Goal: Obtain resource: Obtain resource

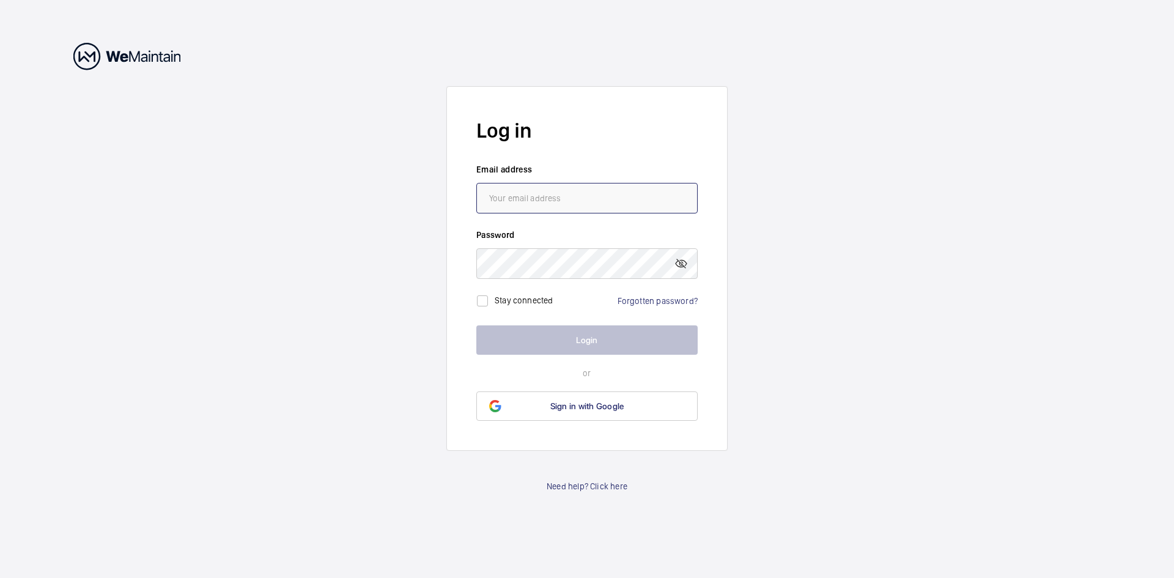
type input "[PERSON_NAME][EMAIL_ADDRESS][DOMAIN_NAME]"
click at [488, 300] on input "checkbox" at bounding box center [482, 301] width 24 height 24
checkbox input "true"
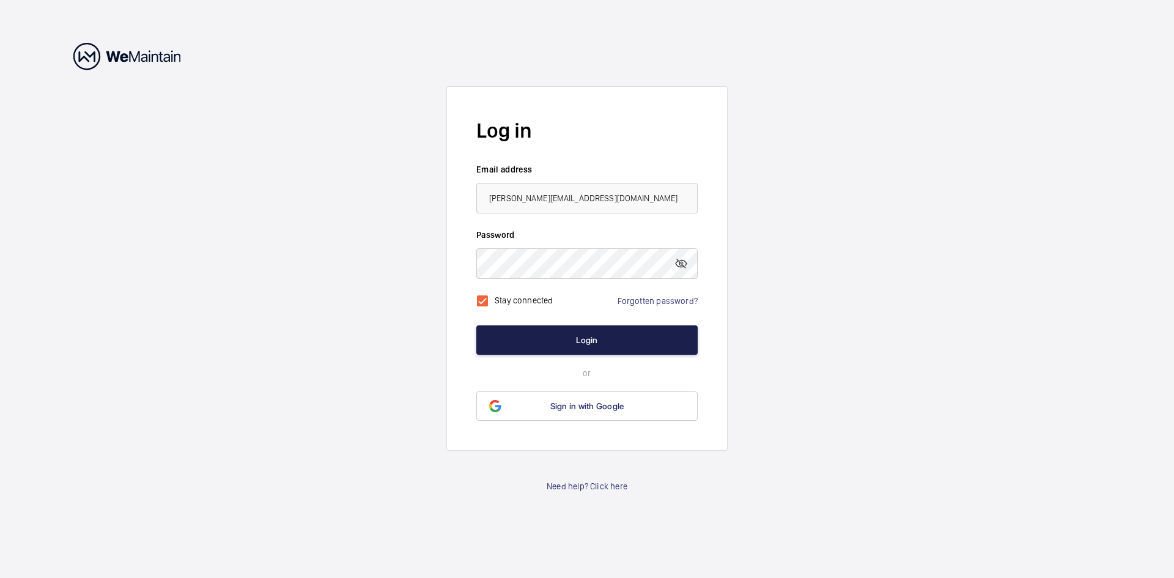
click at [539, 331] on button "Login" at bounding box center [586, 339] width 221 height 29
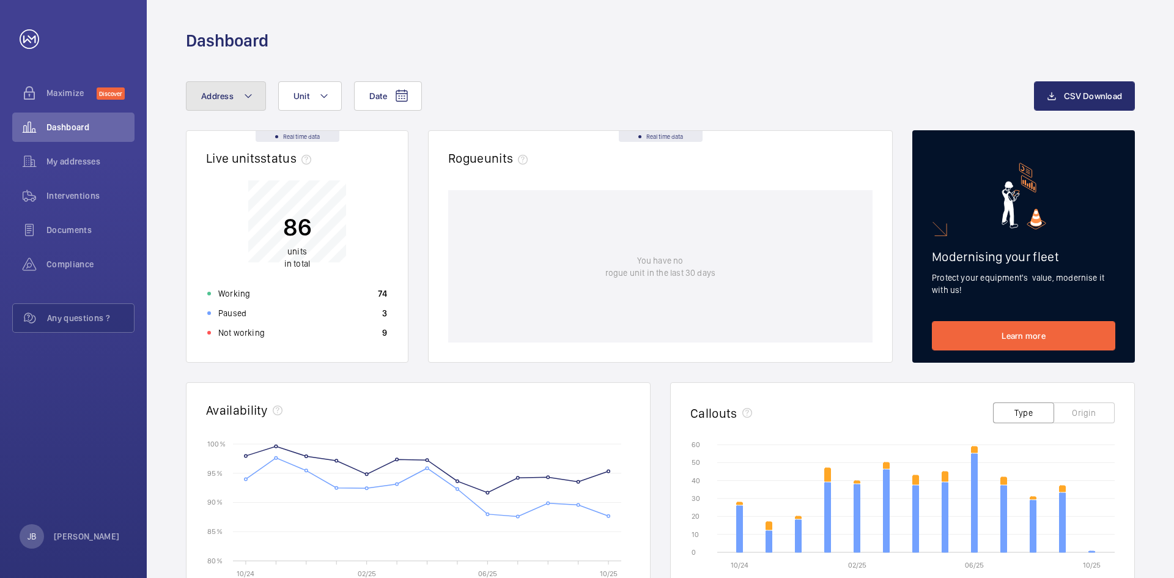
click at [257, 96] on button "Address" at bounding box center [226, 95] width 80 height 29
type input "m"
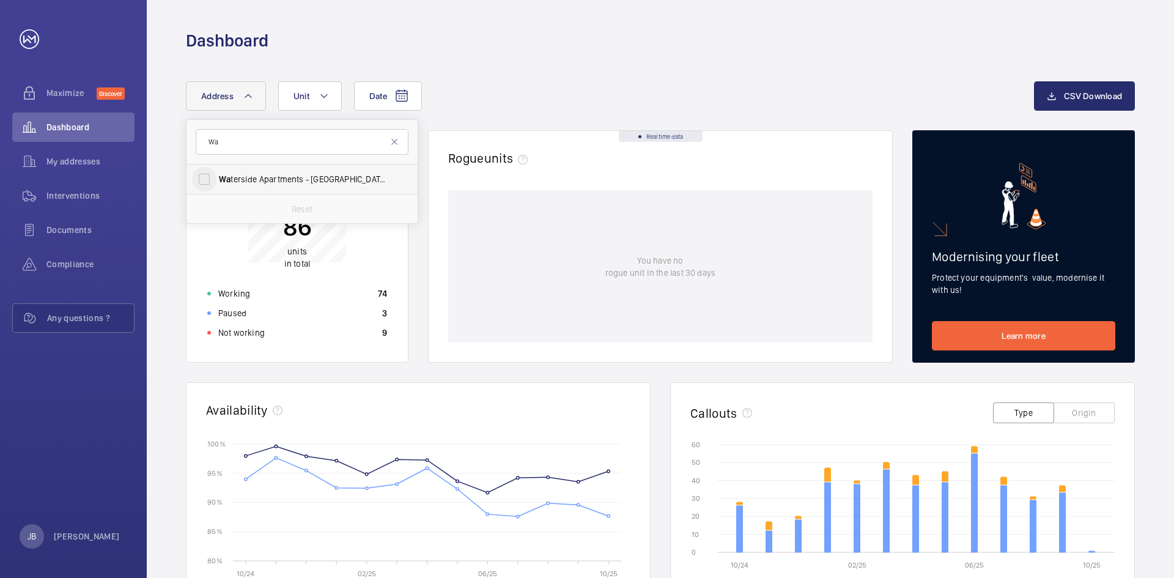
type input "Wa"
click at [209, 179] on input "Wa terside Apartments - [GEOGRAPHIC_DATA][STREET_ADDRESS][PERSON_NAME]" at bounding box center [204, 179] width 24 height 24
checkbox input "true"
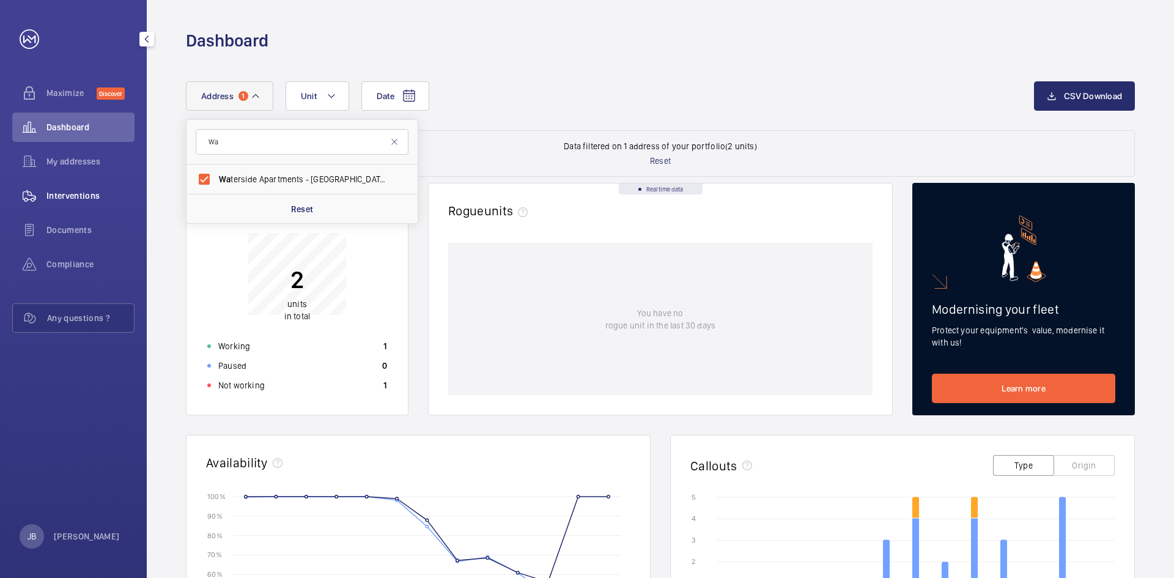
click at [72, 201] on span "Interventions" at bounding box center [90, 196] width 88 height 12
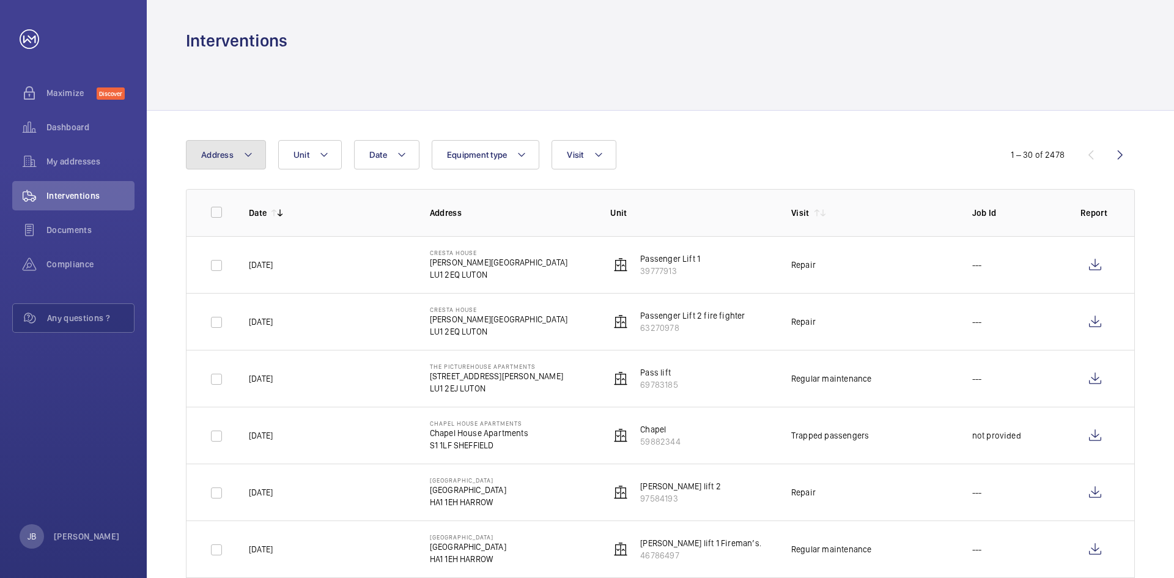
click at [231, 162] on button "Address" at bounding box center [226, 154] width 80 height 29
type input "M"
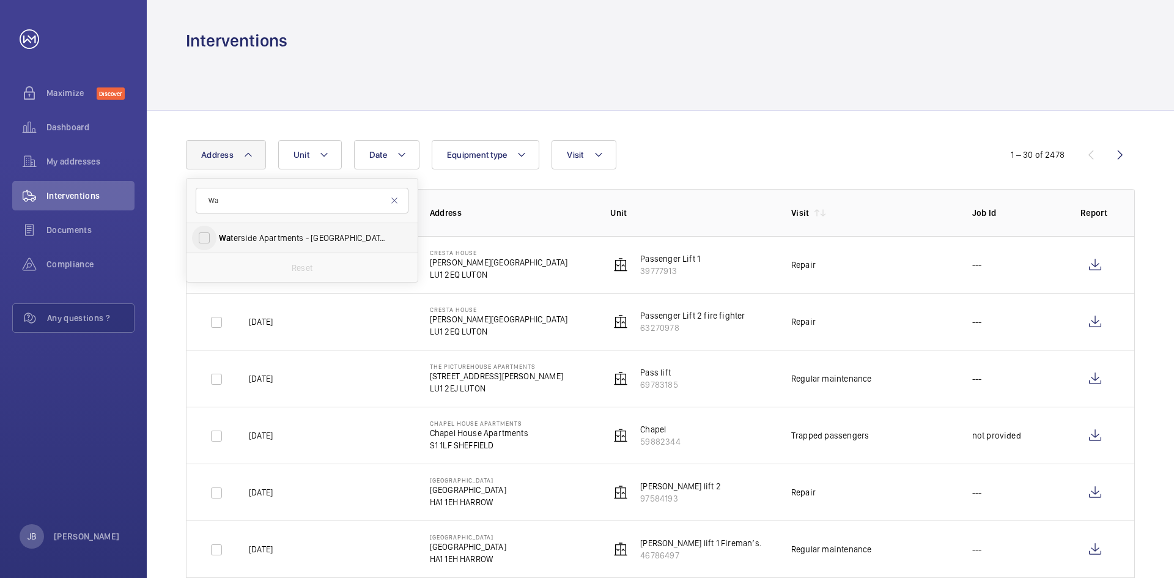
type input "Wa"
click at [207, 238] on input "Wa terside Apartments - [GEOGRAPHIC_DATA][STREET_ADDRESS][PERSON_NAME]" at bounding box center [204, 238] width 24 height 24
checkbox input "true"
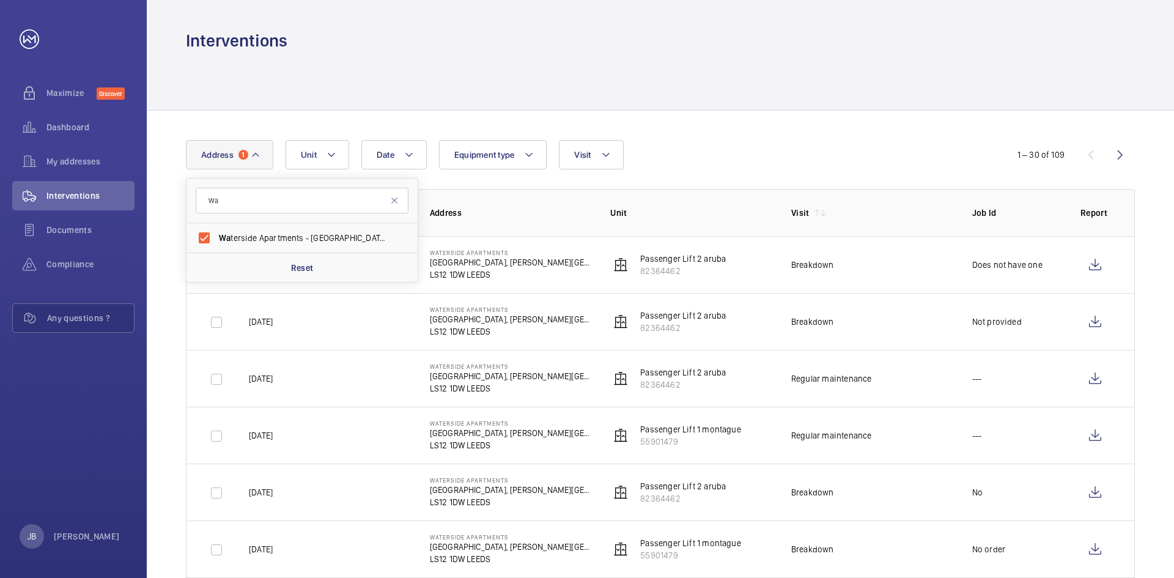
click at [804, 159] on div "Date Address [STREET_ADDRESS][PERSON_NAME] Reset Unit Equipment type Visit" at bounding box center [587, 154] width 802 height 29
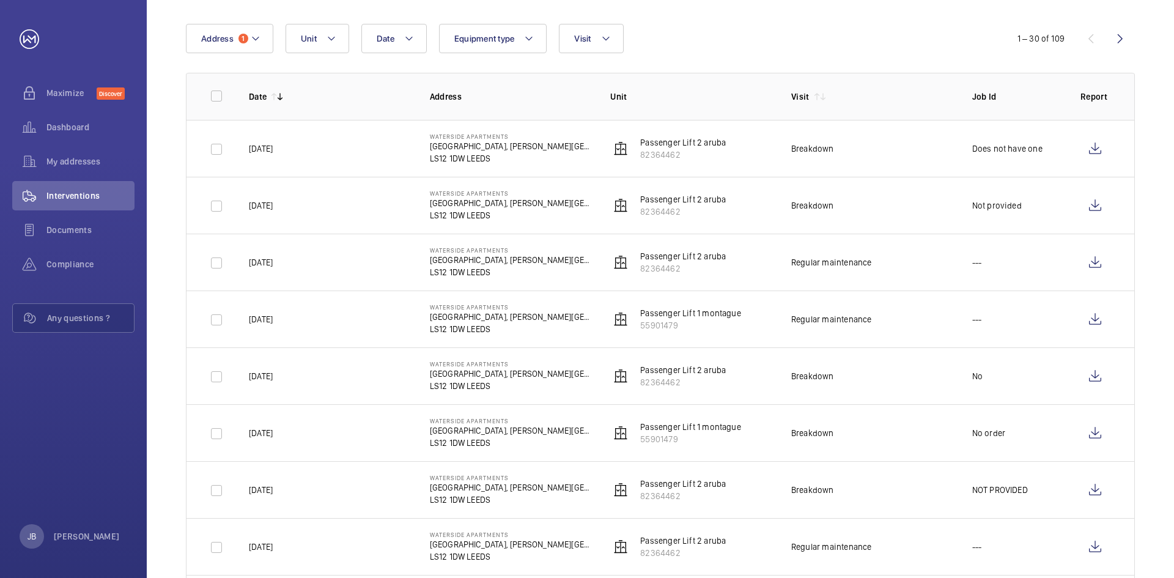
scroll to position [114, 0]
click at [344, 48] on button "Unit" at bounding box center [318, 40] width 64 height 29
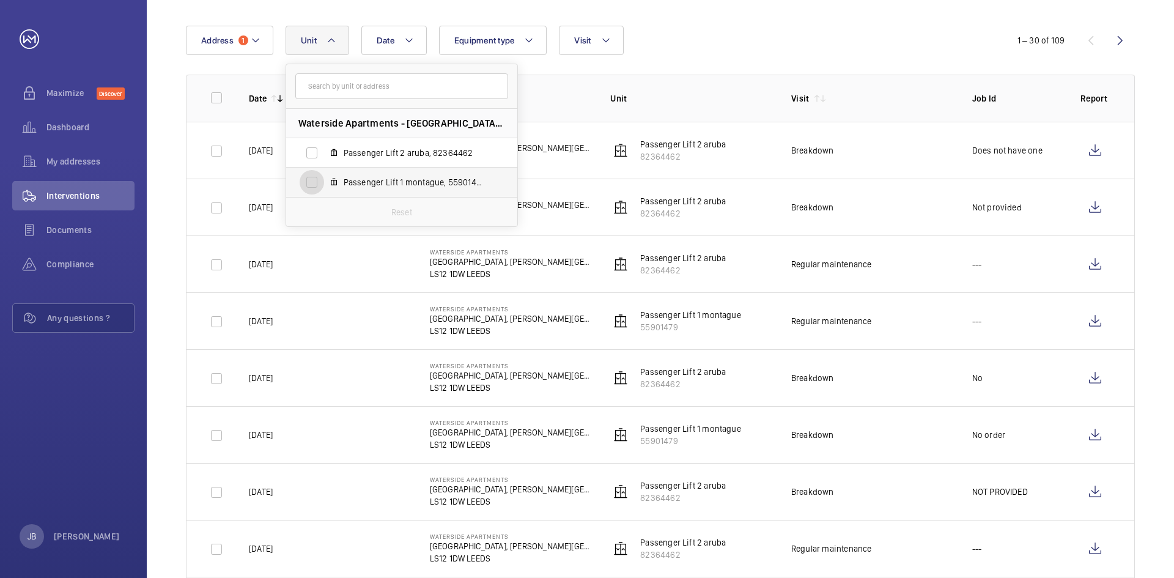
click at [315, 183] on input "Passenger Lift 1 montague, 55901479" at bounding box center [312, 182] width 24 height 24
checkbox input "true"
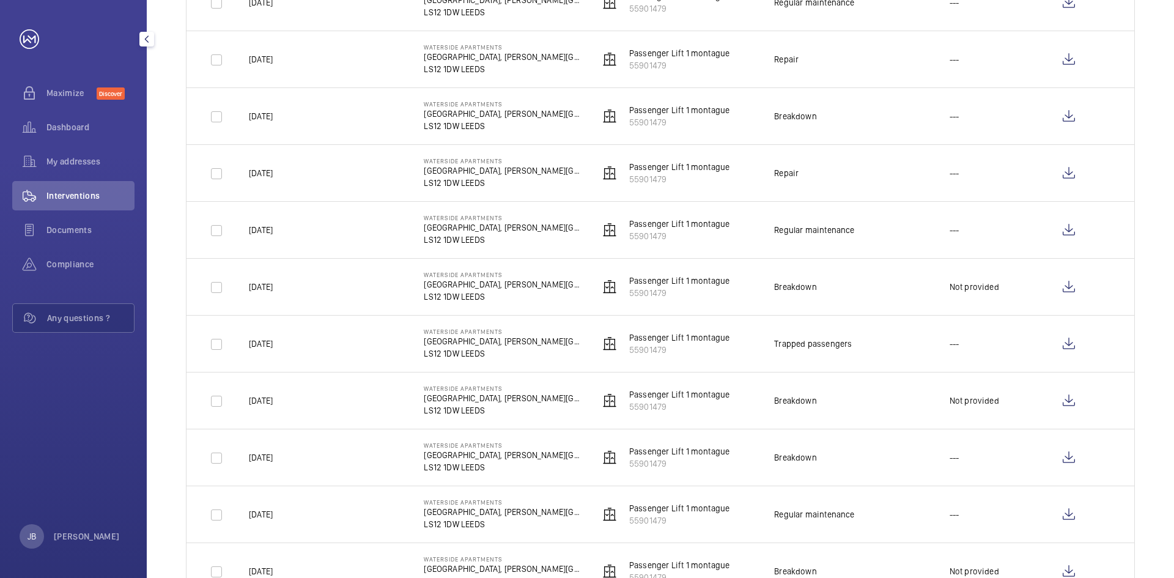
scroll to position [952, 0]
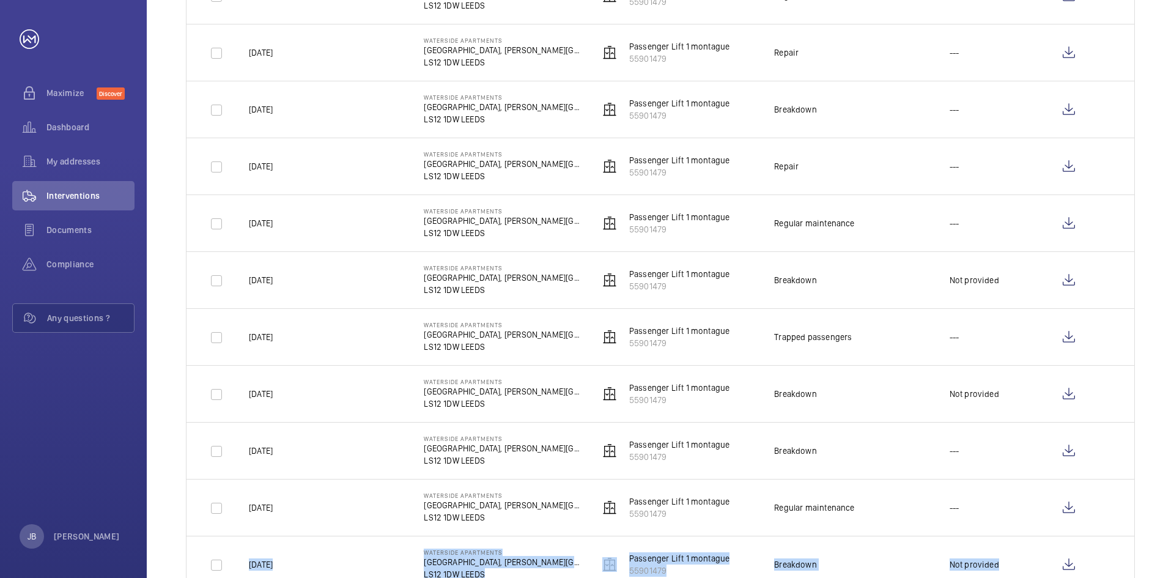
drag, startPoint x: 1174, startPoint y: 545, endPoint x: 1174, endPoint y: 534, distance: 11.0
click at [1174, 534] on div "Date Address 1 Unit 1 Equipment type Visit 1 – 30 of 54 Date Address Unit Visit…" at bounding box center [661, 90] width 1028 height 1862
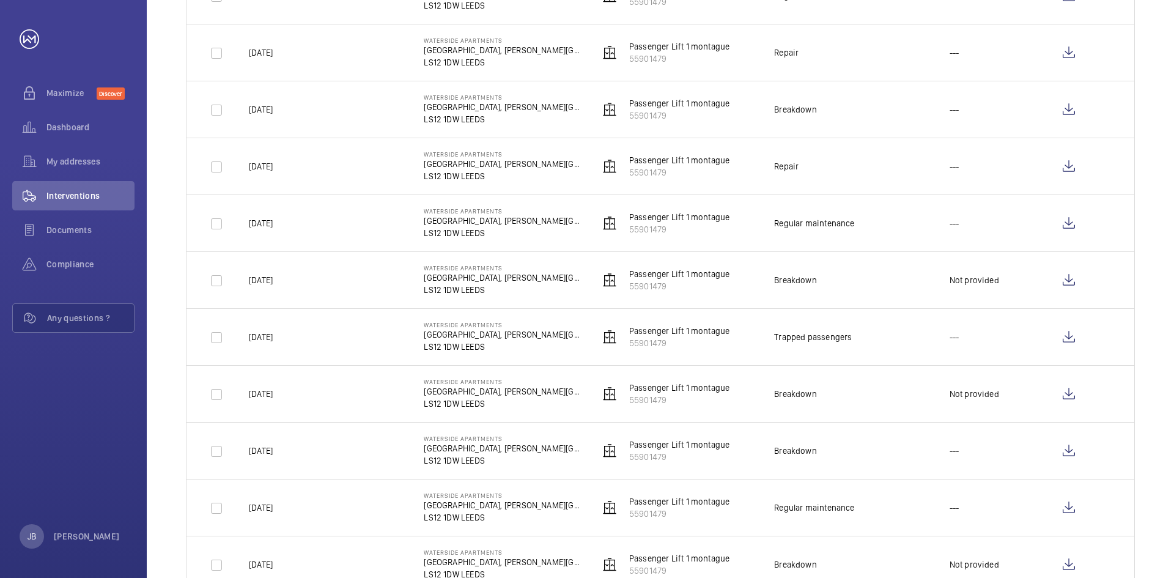
click at [1146, 223] on div "Date Address 1 Unit 1 Equipment type Visit 1 – 30 of 54 Date Address Unit Visit…" at bounding box center [661, 90] width 1028 height 1862
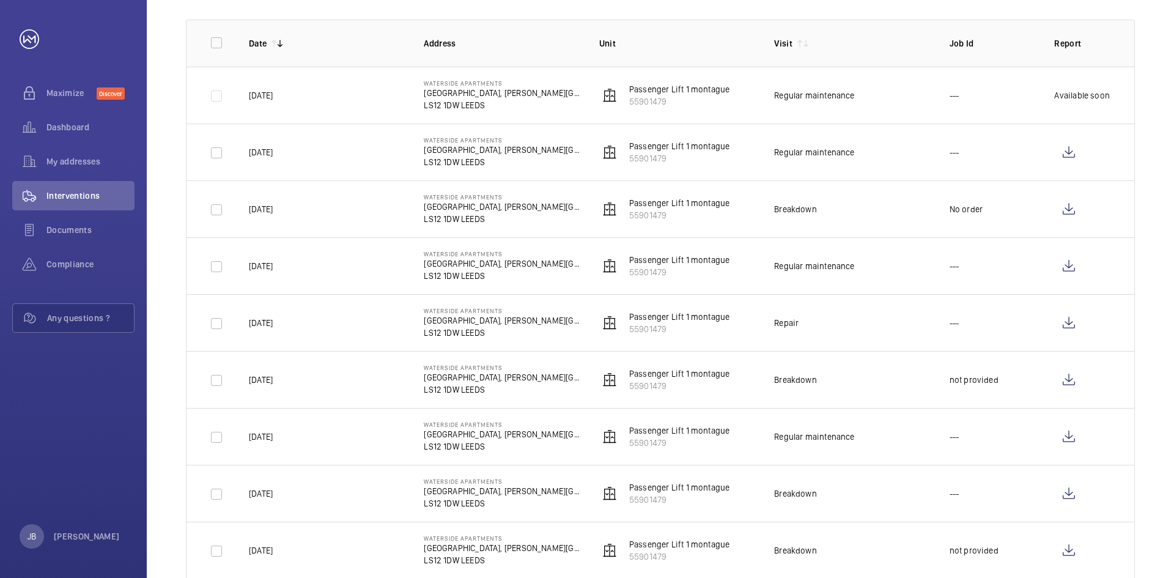
scroll to position [169, 0]
click at [1071, 210] on wm-front-icon-button at bounding box center [1068, 209] width 29 height 29
click at [1078, 154] on wm-front-icon-button at bounding box center [1068, 152] width 29 height 29
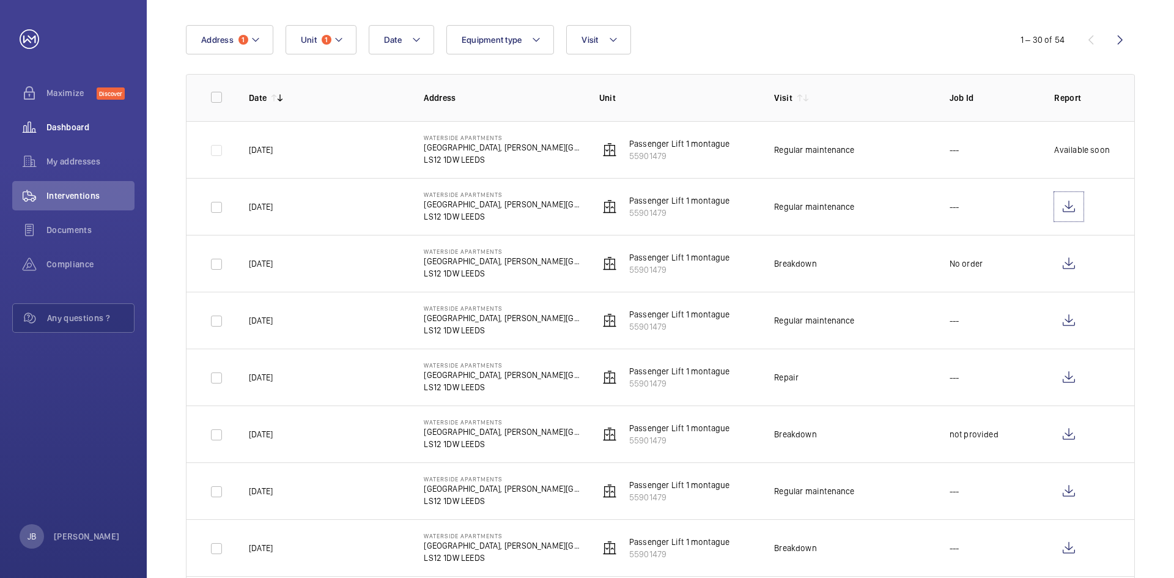
scroll to position [112, 0]
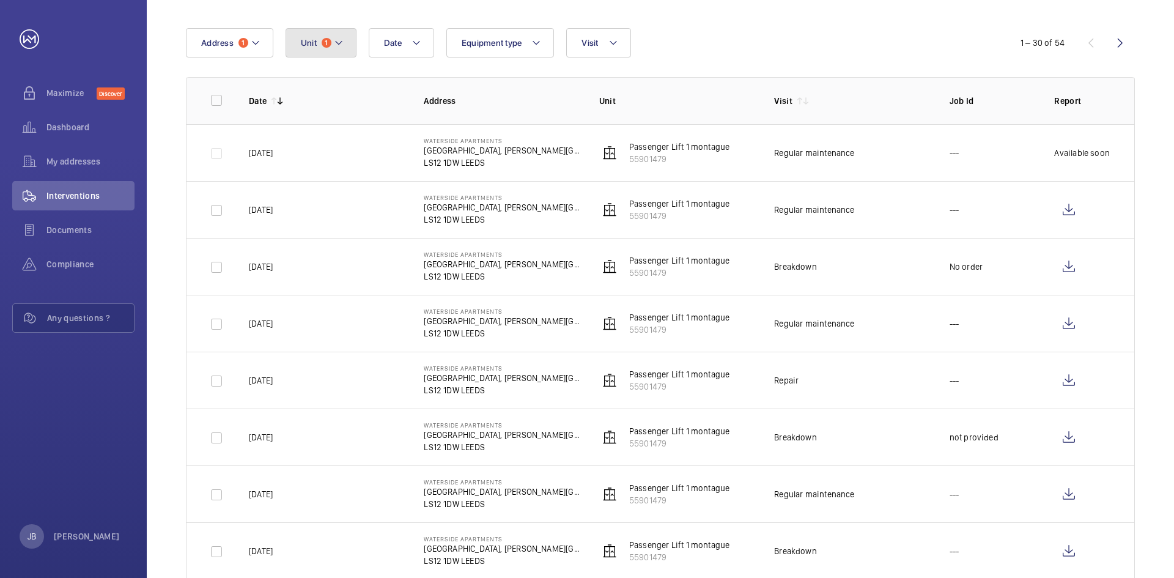
click at [336, 45] on mat-icon at bounding box center [339, 42] width 10 height 15
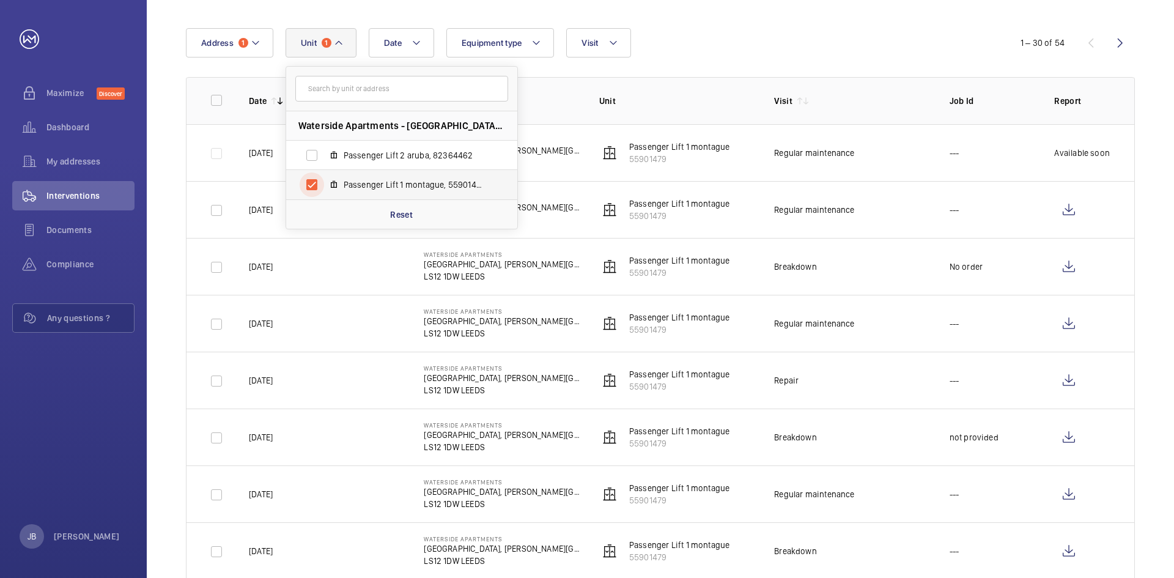
click at [309, 179] on input "Passenger Lift 1 montague, 55901479" at bounding box center [312, 184] width 24 height 24
checkbox input "false"
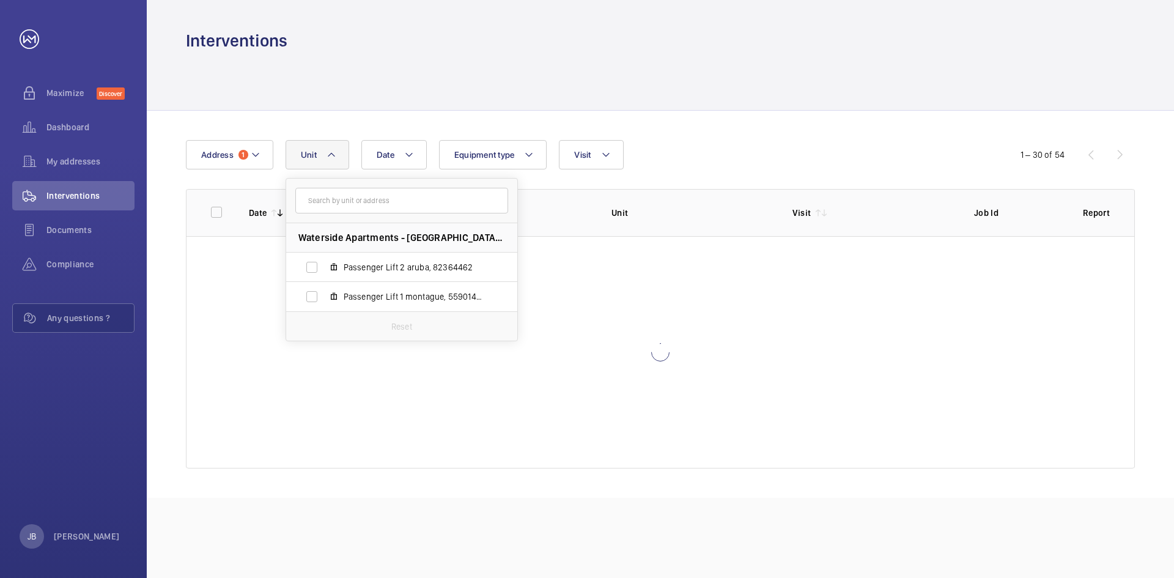
click at [317, 157] on button "Unit" at bounding box center [318, 154] width 64 height 29
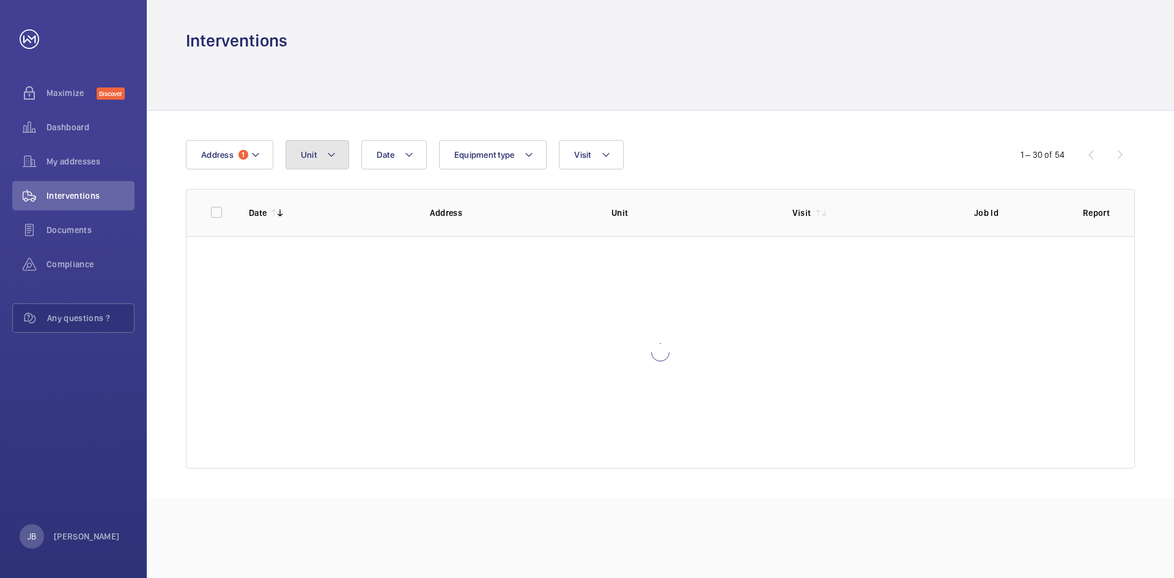
click at [342, 152] on button "Unit" at bounding box center [318, 154] width 64 height 29
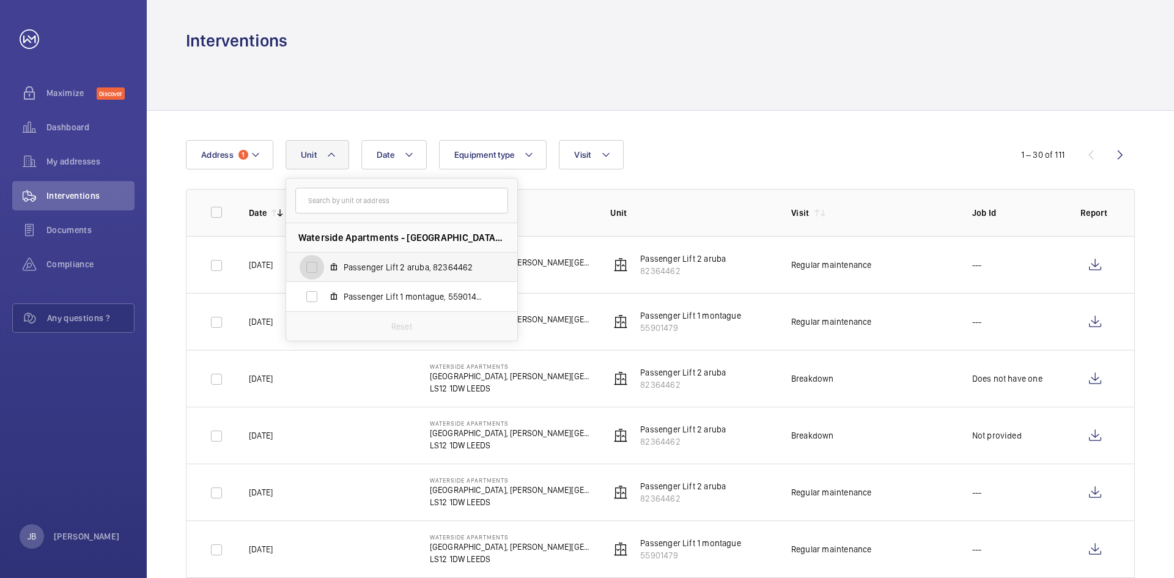
click at [308, 261] on input "Passenger Lift 2 aruba, 82364462" at bounding box center [312, 267] width 24 height 24
checkbox input "true"
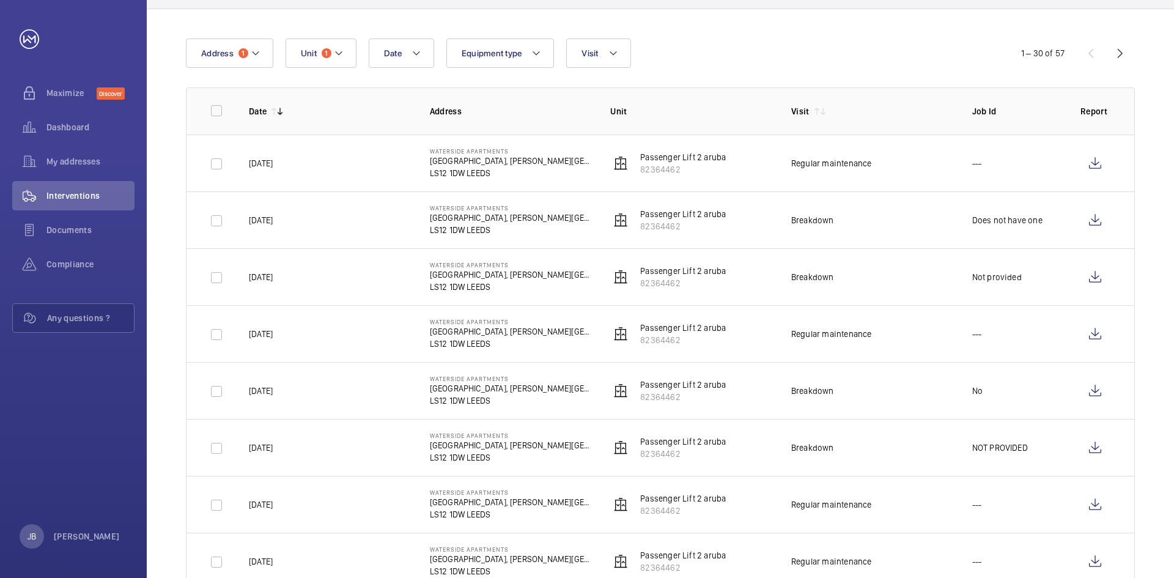
scroll to position [103, 0]
click at [1091, 446] on wm-front-icon-button at bounding box center [1095, 445] width 29 height 29
click at [1106, 391] on wm-front-icon-button at bounding box center [1095, 388] width 29 height 29
click at [1095, 335] on wm-front-icon-button at bounding box center [1095, 331] width 29 height 29
click at [1092, 279] on wm-front-icon-button at bounding box center [1095, 275] width 29 height 29
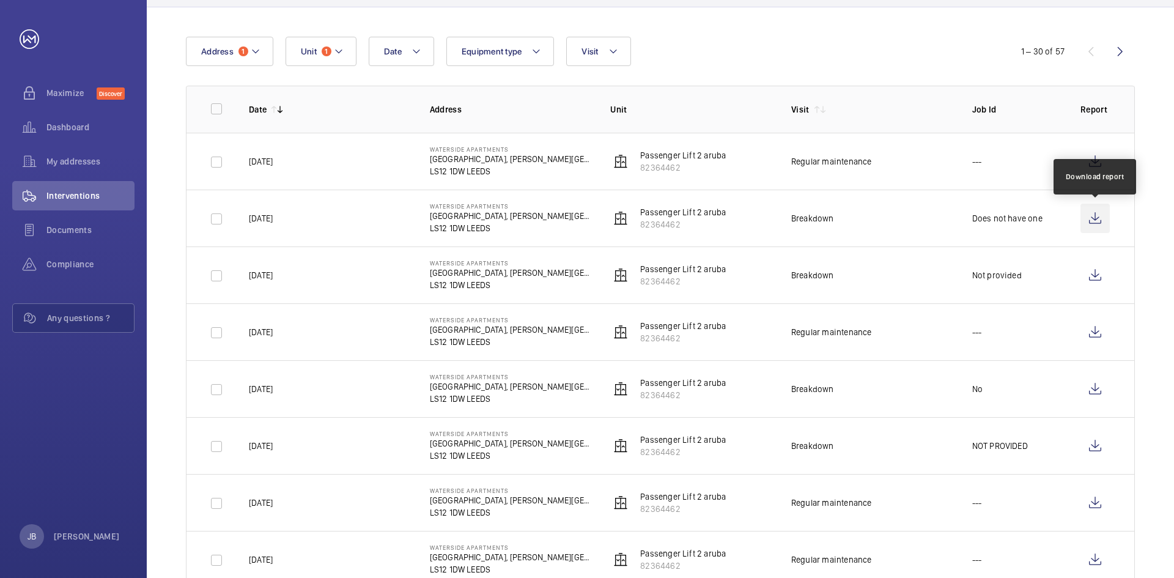
click at [1089, 223] on wm-front-icon-button at bounding box center [1095, 218] width 29 height 29
click at [76, 261] on span "Compliance" at bounding box center [90, 264] width 88 height 12
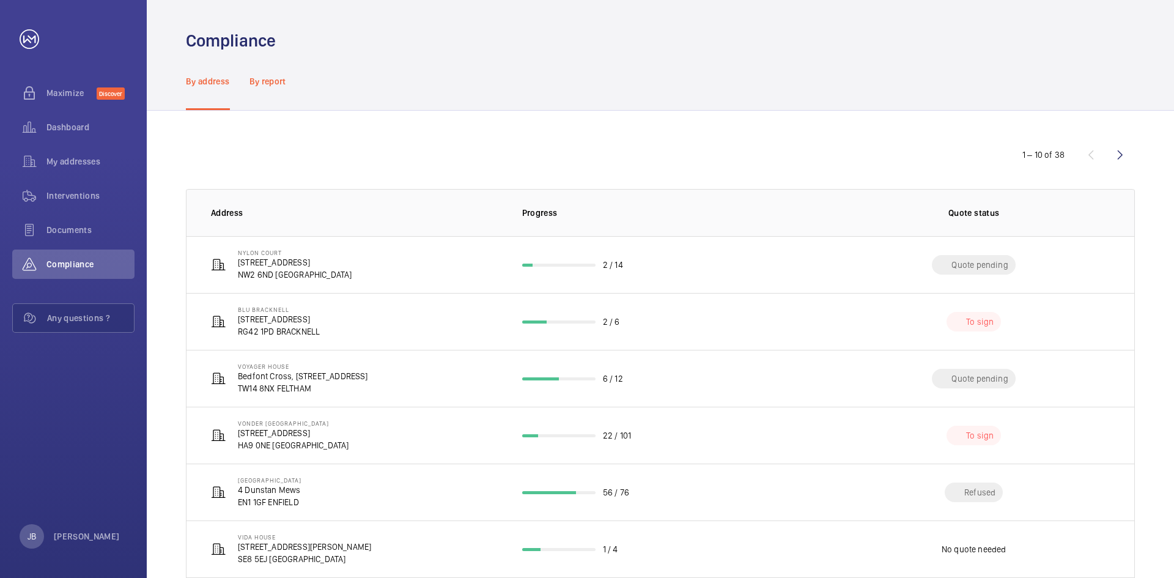
click at [267, 82] on p "By report" at bounding box center [268, 81] width 37 height 12
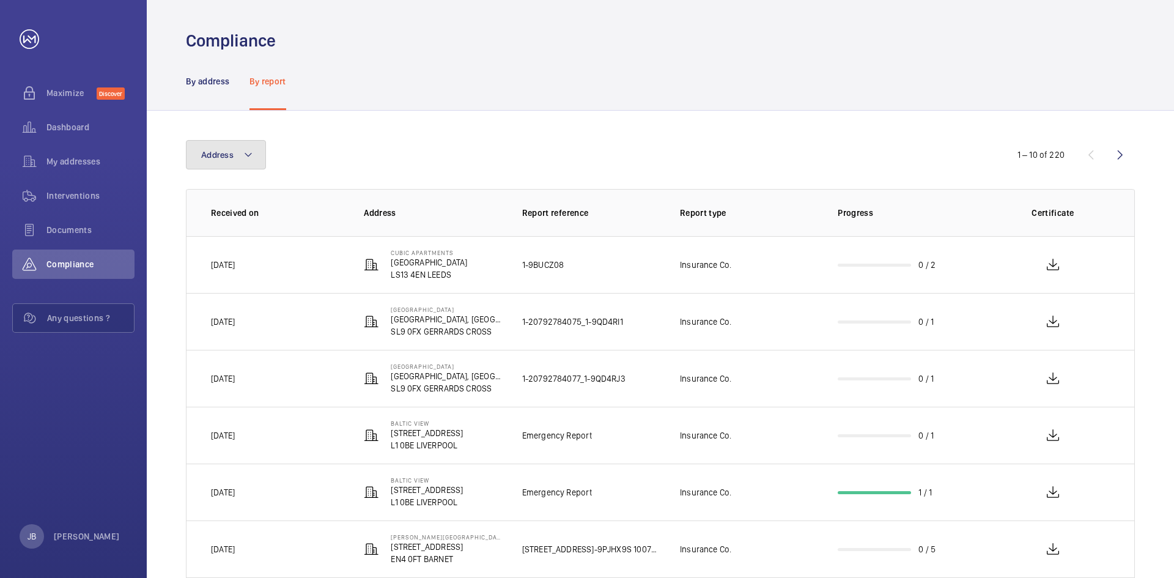
click at [251, 147] on mat-icon at bounding box center [248, 154] width 10 height 15
type input "M"
type input "a"
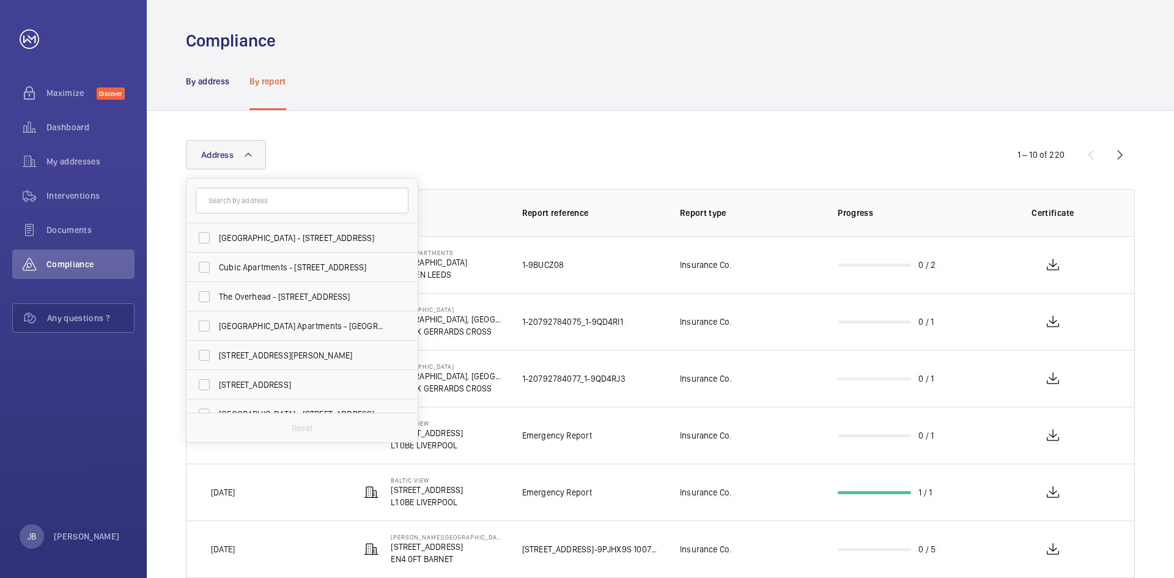
type input "A"
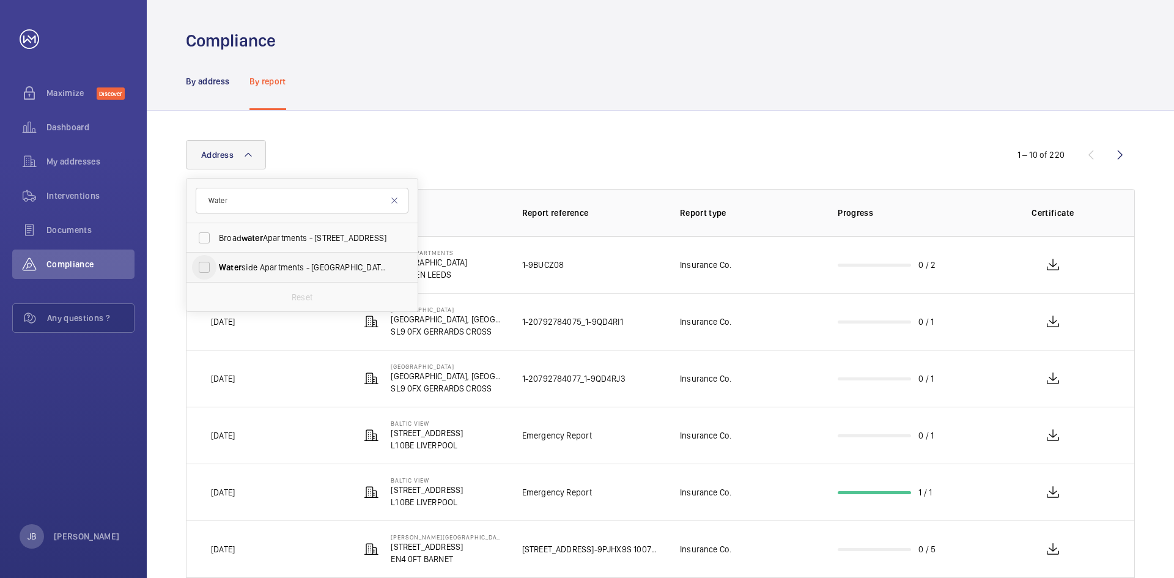
type input "Water"
click at [205, 267] on input "Water side Apartments - [GEOGRAPHIC_DATA] [STREET_ADDRESS][PERSON_NAME]" at bounding box center [204, 267] width 24 height 24
checkbox input "true"
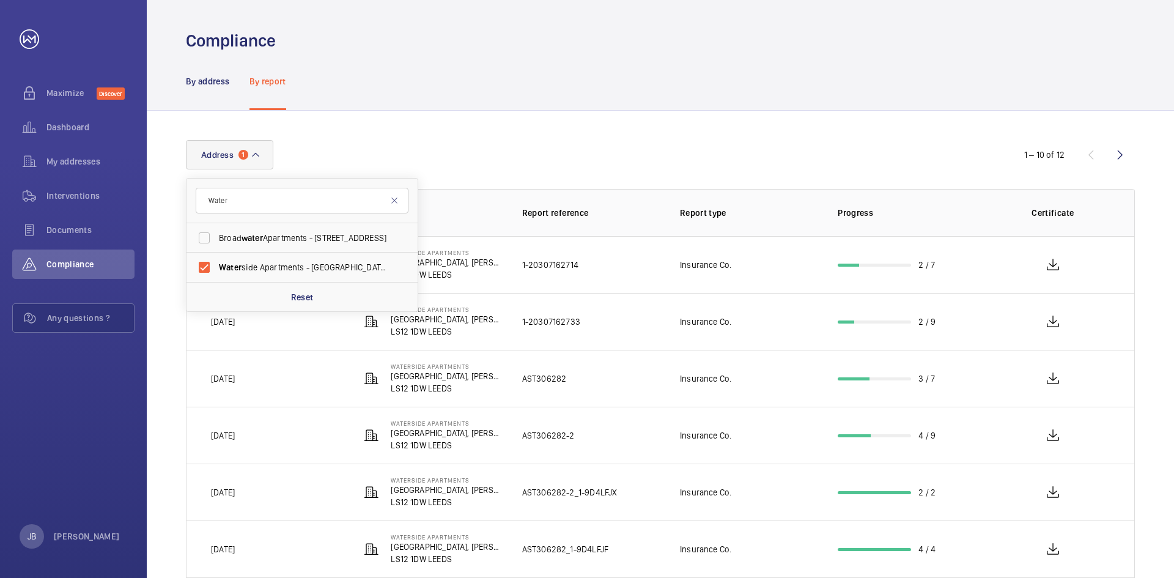
click at [658, 117] on div "Address [STREET_ADDRESS] Water side Apartments - [GEOGRAPHIC_DATA][PERSON_NAME]…" at bounding box center [661, 473] width 1028 height 724
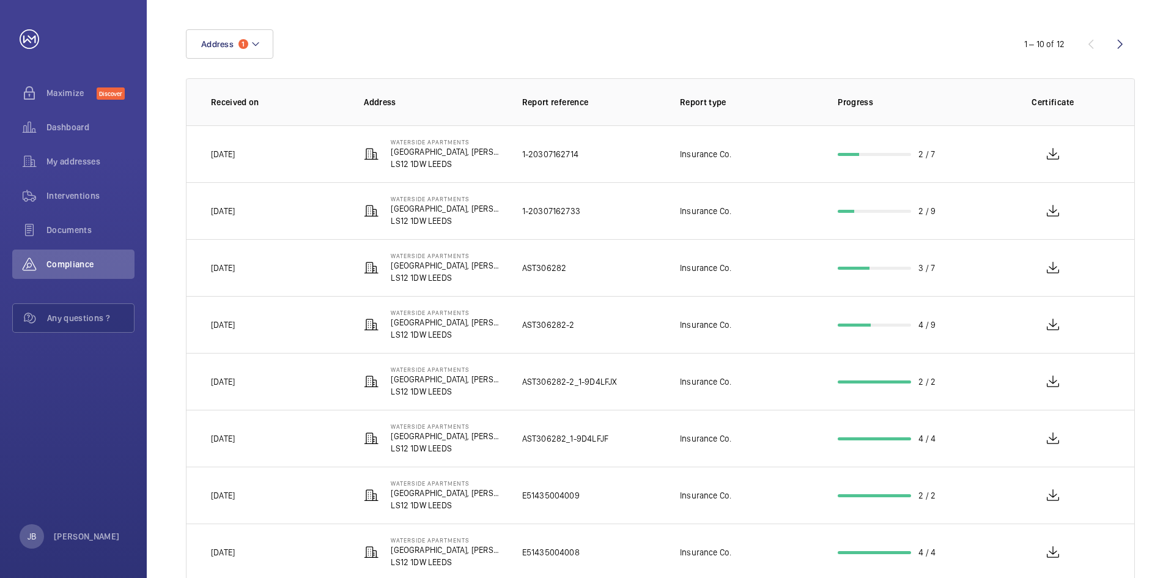
scroll to position [110, 0]
click at [73, 234] on span "Documents" at bounding box center [90, 230] width 88 height 12
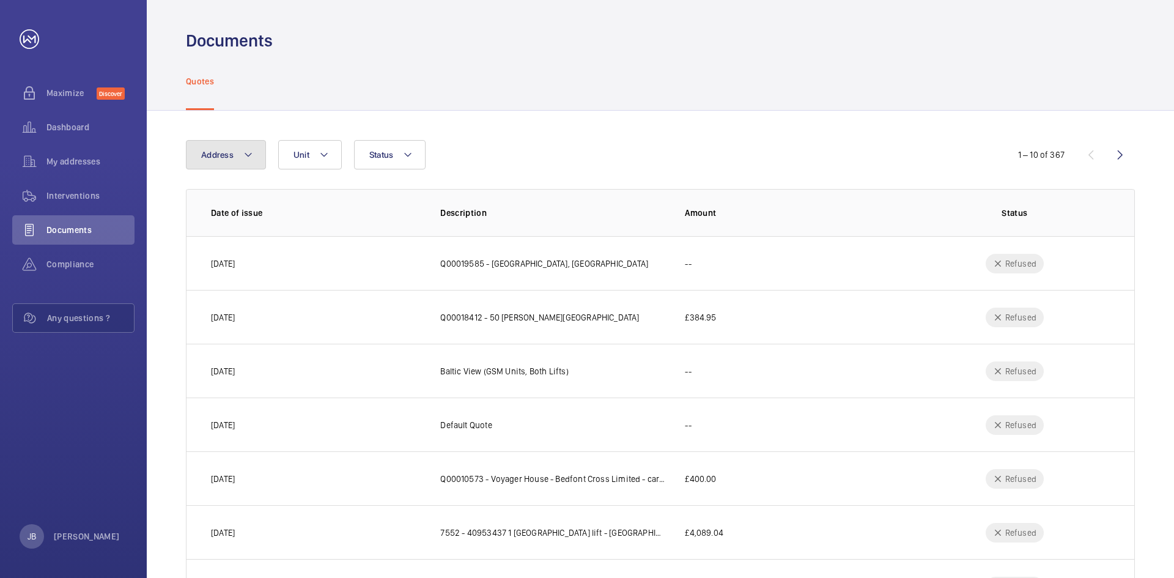
click at [246, 160] on mat-icon at bounding box center [248, 154] width 10 height 15
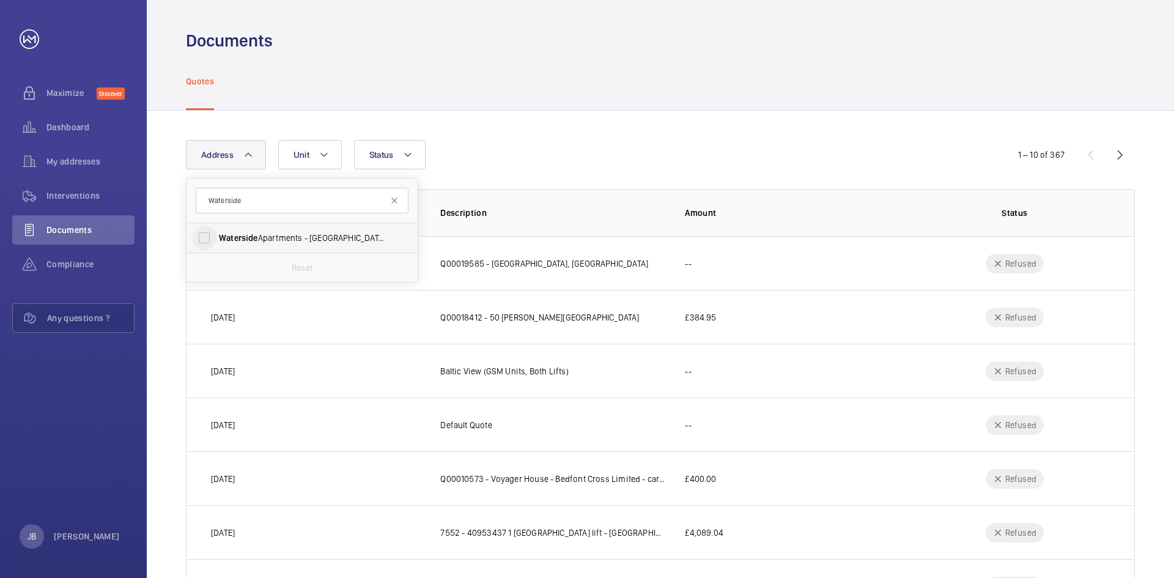
type input "Waterside"
click at [213, 231] on input "Waterside Apartments - Leeds [STREET_ADDRESS][PERSON_NAME]" at bounding box center [204, 238] width 24 height 24
checkbox input "true"
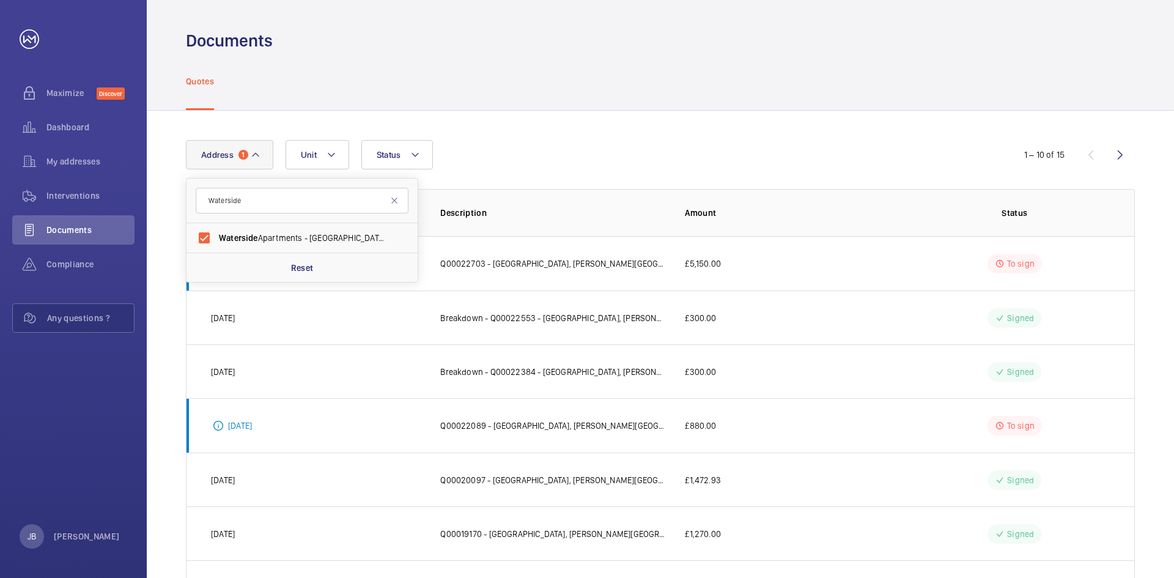
click at [617, 128] on div "Address 1 Waterside Waterside Apartments - [GEOGRAPHIC_DATA][STREET_ADDRESS][PE…" at bounding box center [661, 458] width 1028 height 694
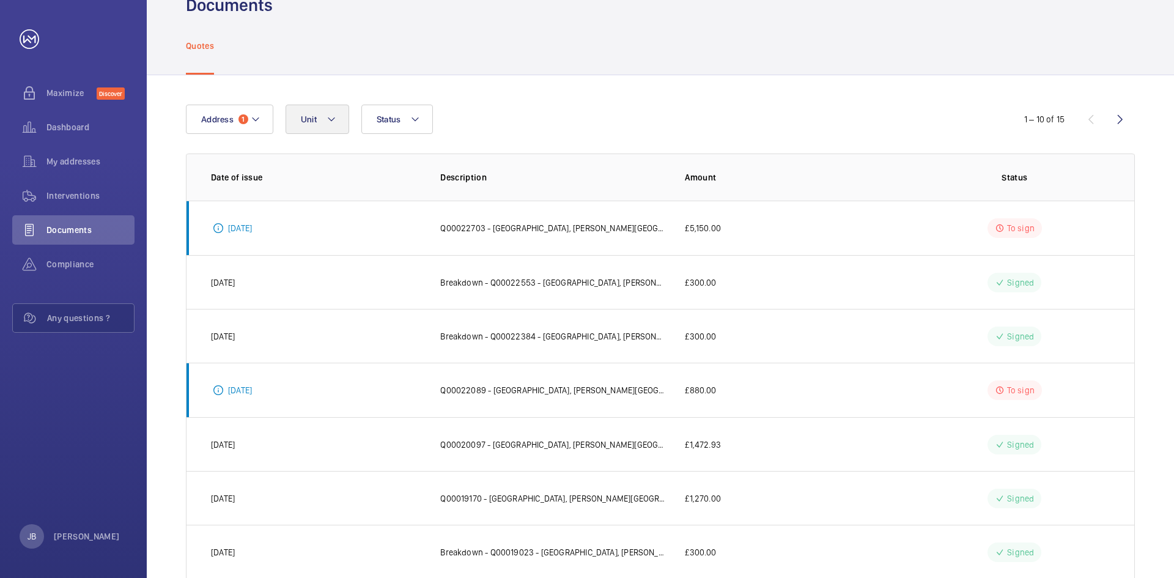
scroll to position [39, 0]
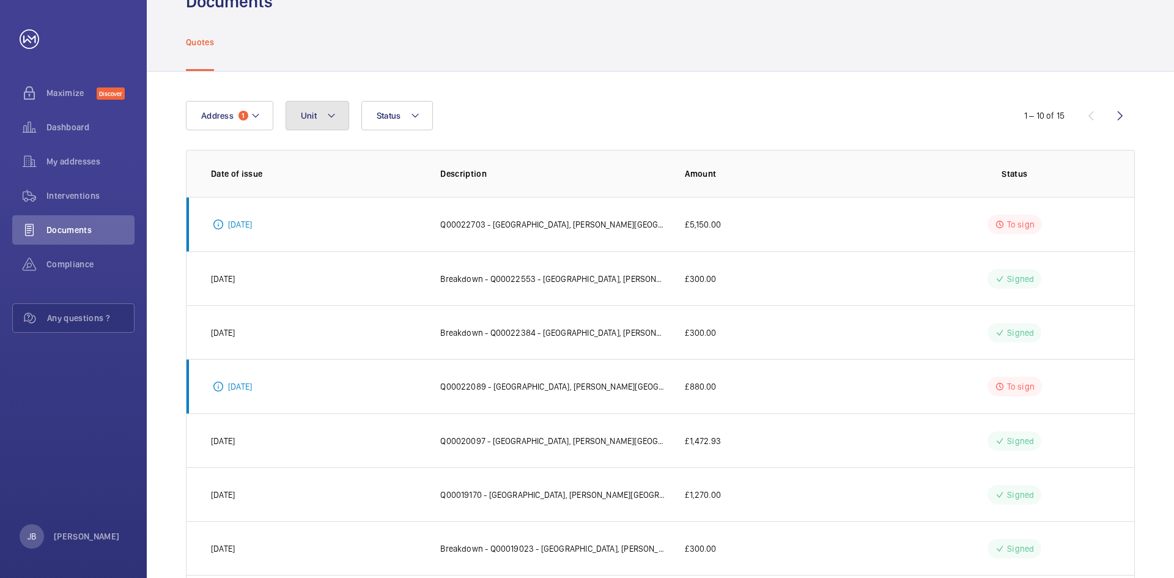
click at [327, 122] on mat-icon at bounding box center [332, 115] width 10 height 15
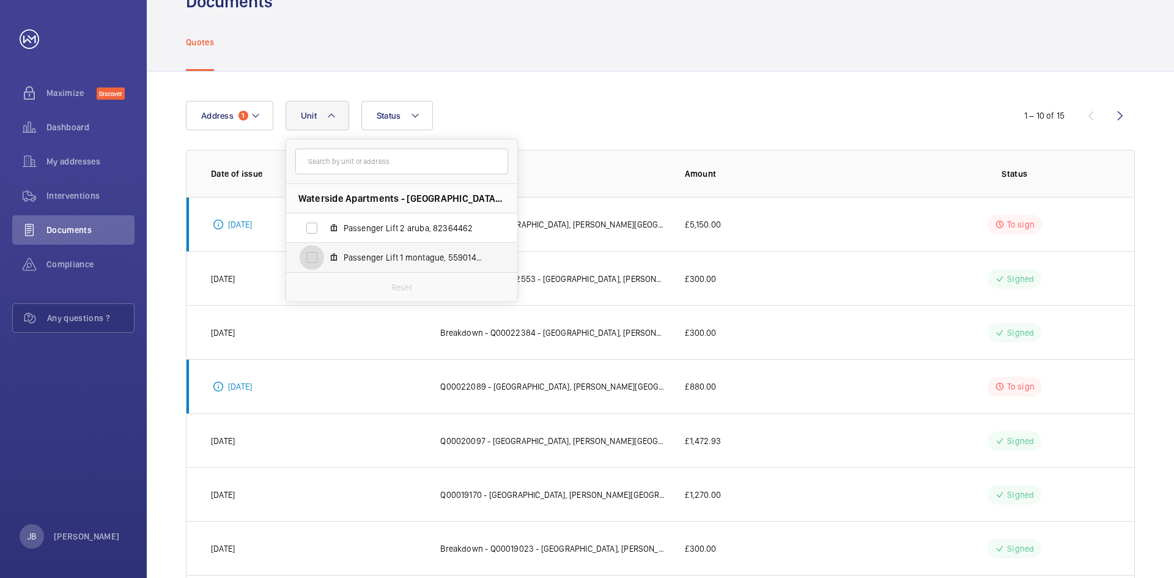
click at [308, 254] on input "Passenger Lift 1 montague, 55901479" at bounding box center [312, 257] width 24 height 24
checkbox input "true"
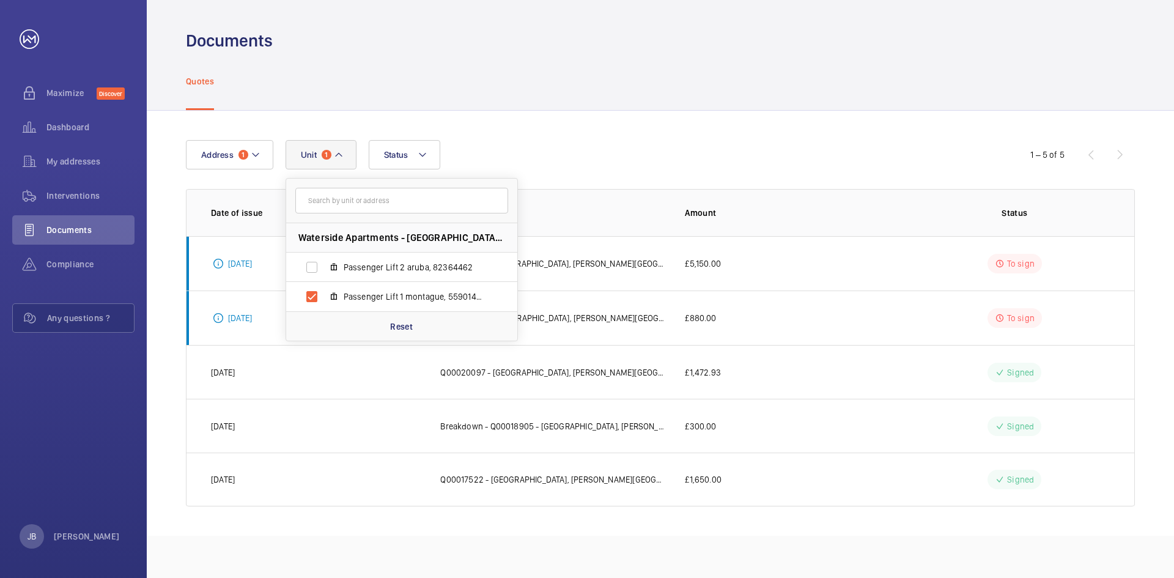
click at [582, 105] on div "Quotes" at bounding box center [660, 81] width 949 height 58
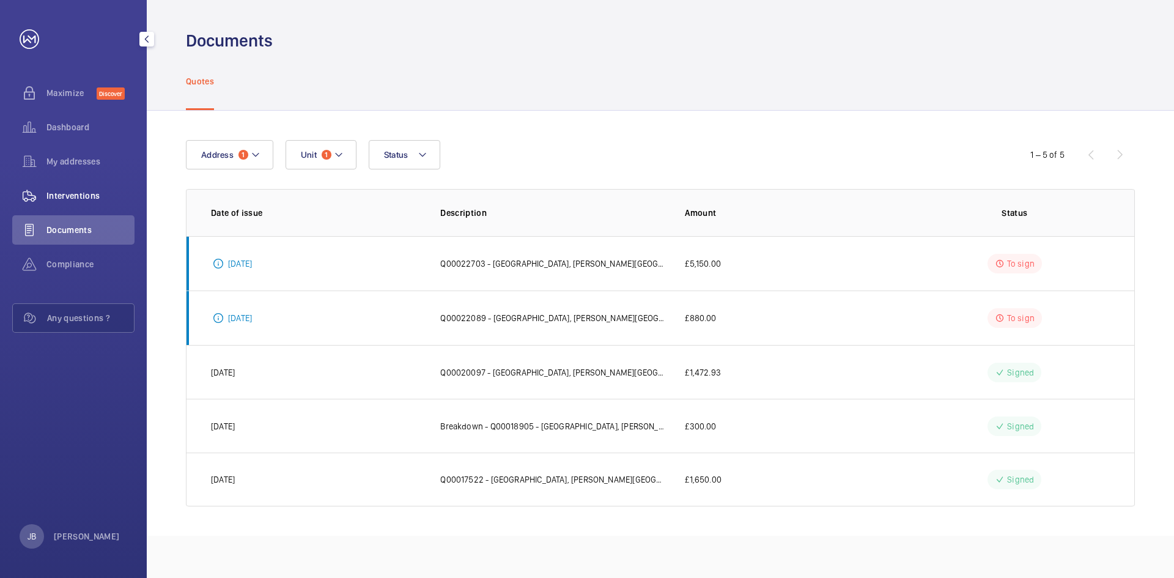
click at [81, 189] on div "Interventions" at bounding box center [73, 195] width 122 height 29
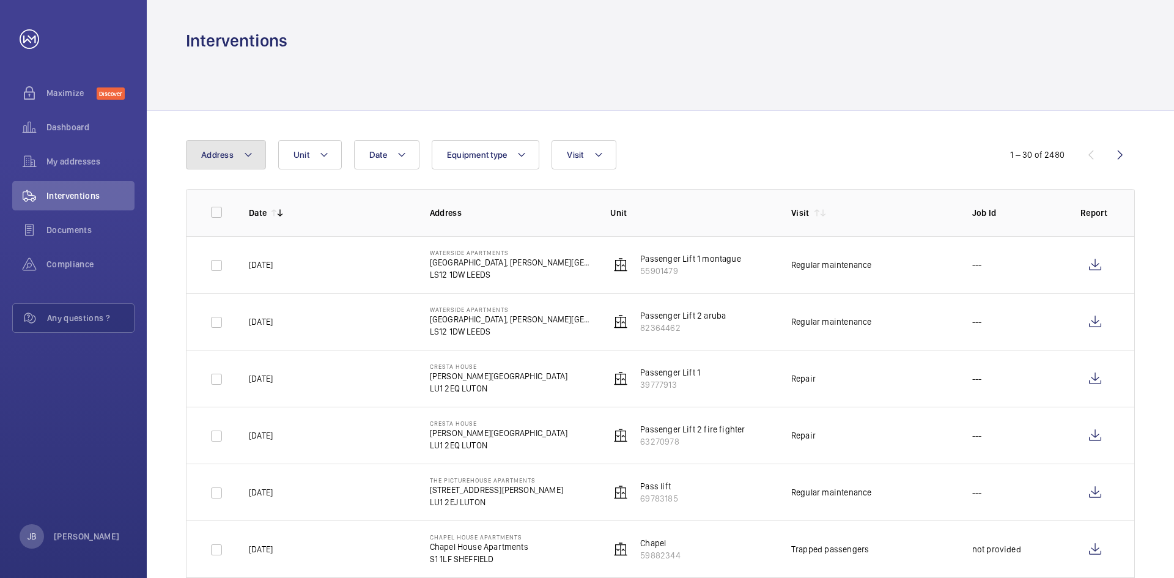
click at [256, 157] on button "Address" at bounding box center [226, 154] width 80 height 29
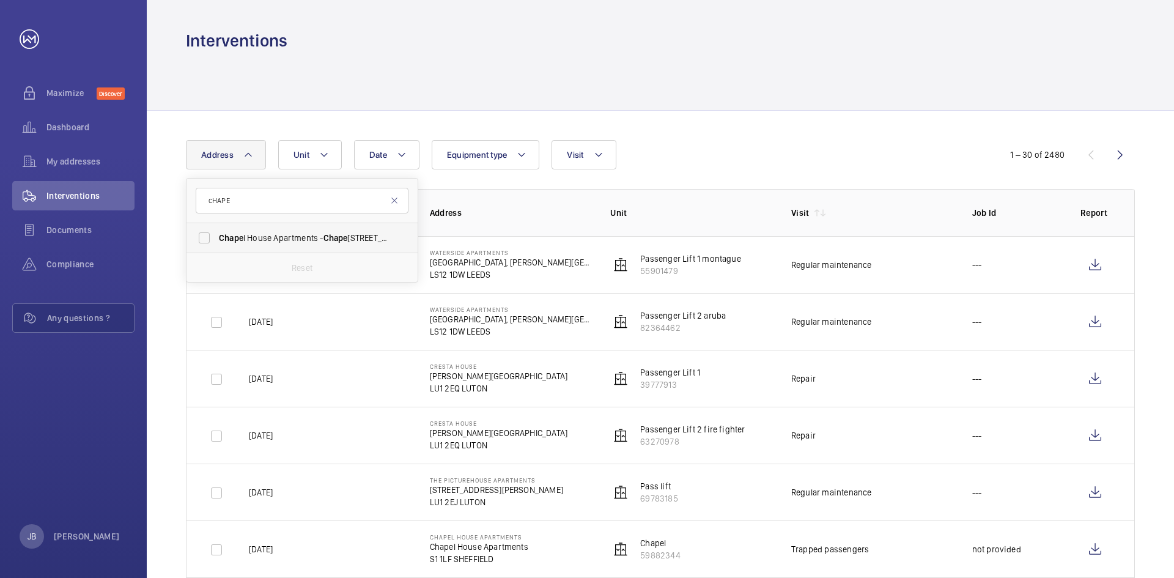
type input "cHAPE"
click at [292, 236] on span "Chape l House Apartments - [GEOGRAPHIC_DATA], [GEOGRAPHIC_DATA]" at bounding box center [303, 238] width 168 height 12
click at [217, 236] on input "Chape l House Apartments - [GEOGRAPHIC_DATA], [GEOGRAPHIC_DATA]" at bounding box center [204, 238] width 24 height 24
checkbox input "true"
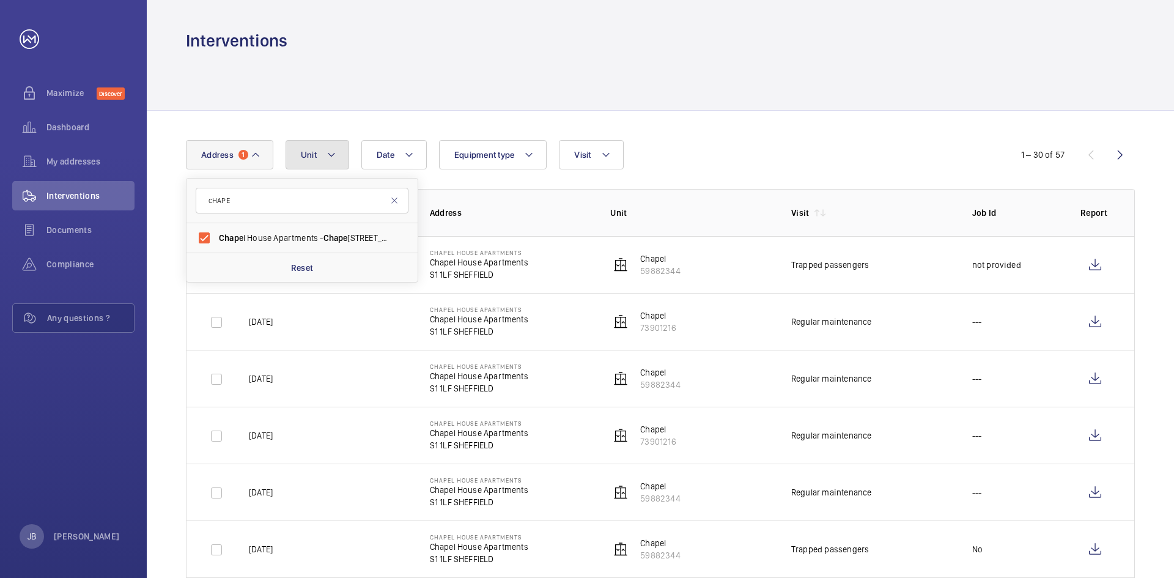
click at [327, 159] on mat-icon at bounding box center [332, 154] width 10 height 15
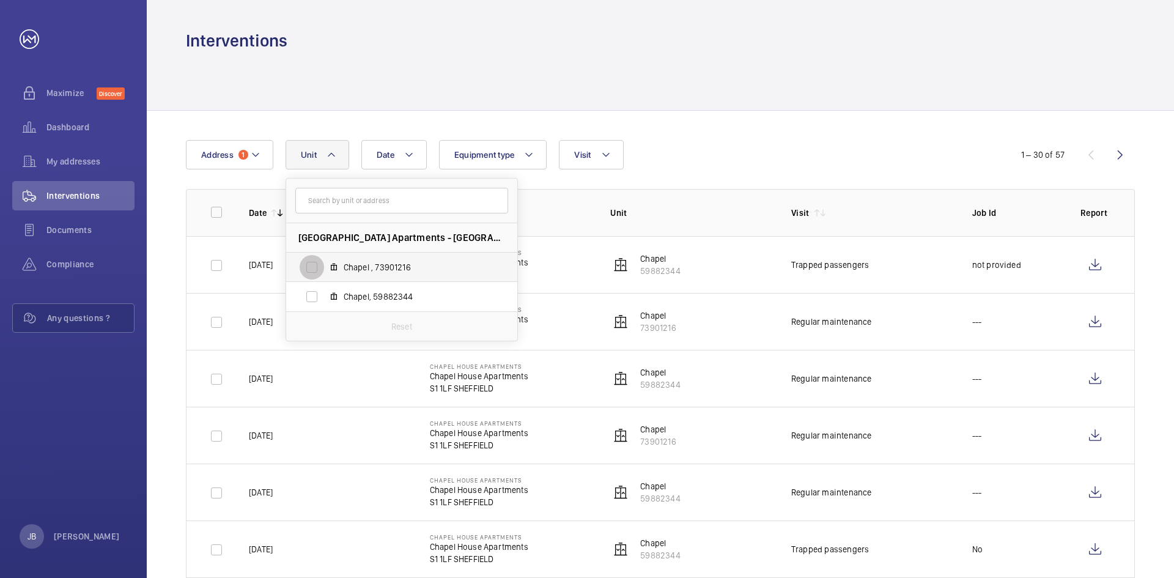
click at [310, 260] on input "Chapel , 73901216" at bounding box center [312, 267] width 24 height 24
checkbox input "true"
click at [316, 295] on input "Chapel, 59882344" at bounding box center [312, 296] width 24 height 24
checkbox input "true"
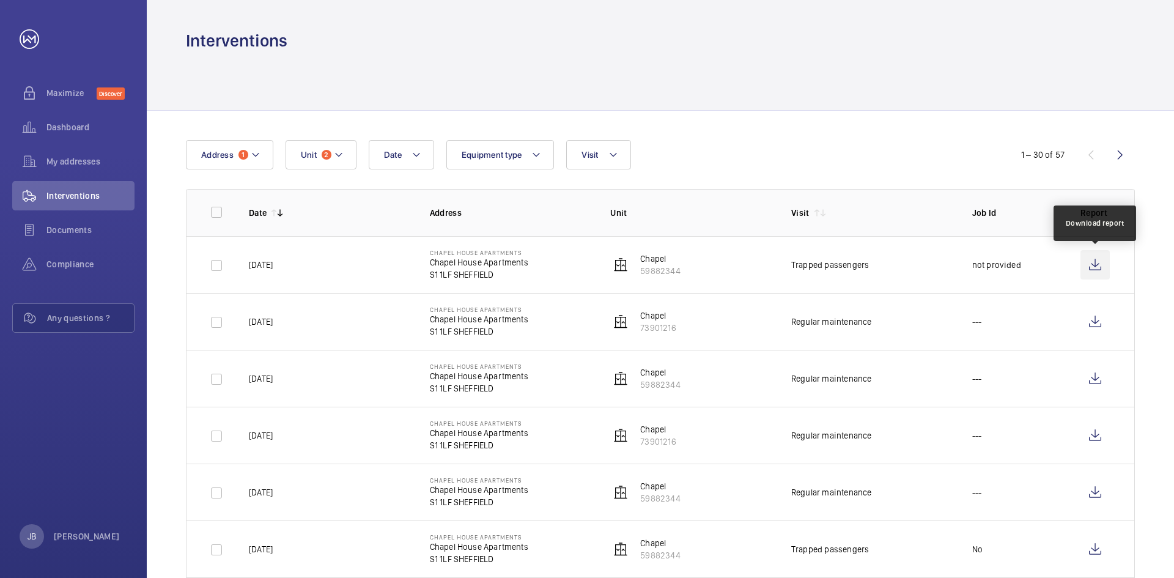
click at [1092, 262] on wm-front-icon-button at bounding box center [1095, 264] width 29 height 29
click at [254, 150] on mat-icon at bounding box center [256, 154] width 10 height 15
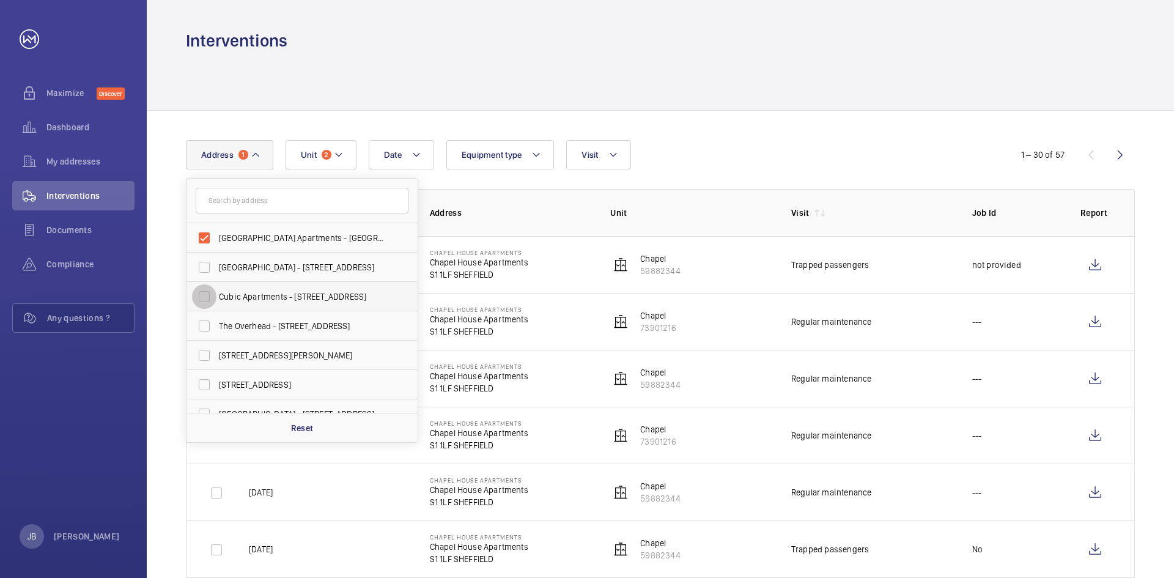
click at [207, 289] on input "Cubic Apartments - [STREET_ADDRESS]" at bounding box center [204, 296] width 24 height 24
checkbox input "true"
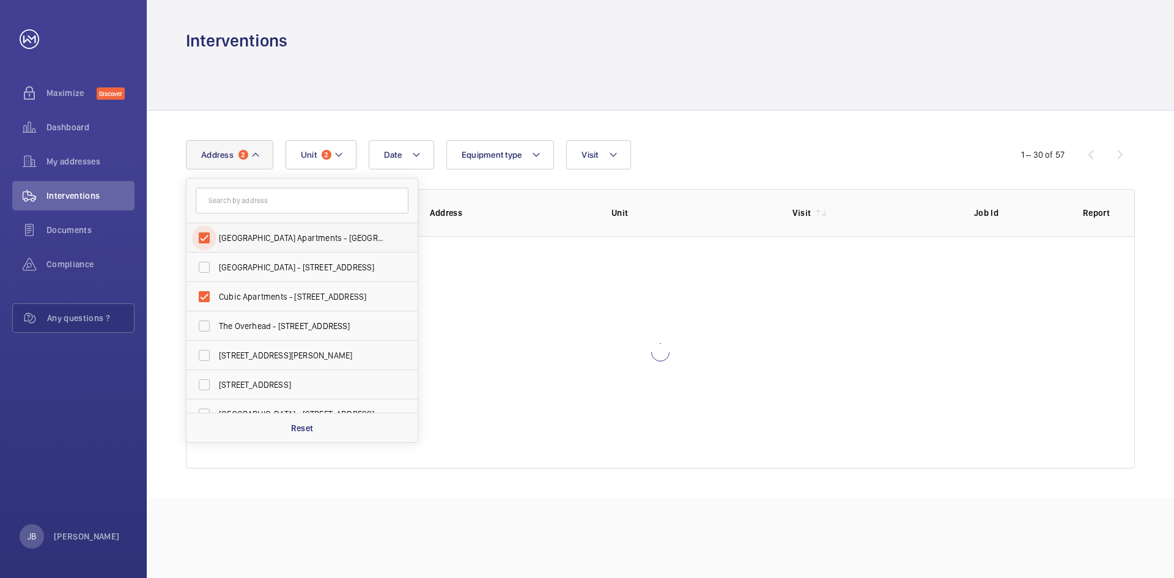
click at [206, 239] on input "[GEOGRAPHIC_DATA] Apartments - [GEOGRAPHIC_DATA], [GEOGRAPHIC_DATA]" at bounding box center [204, 238] width 24 height 24
checkbox input "false"
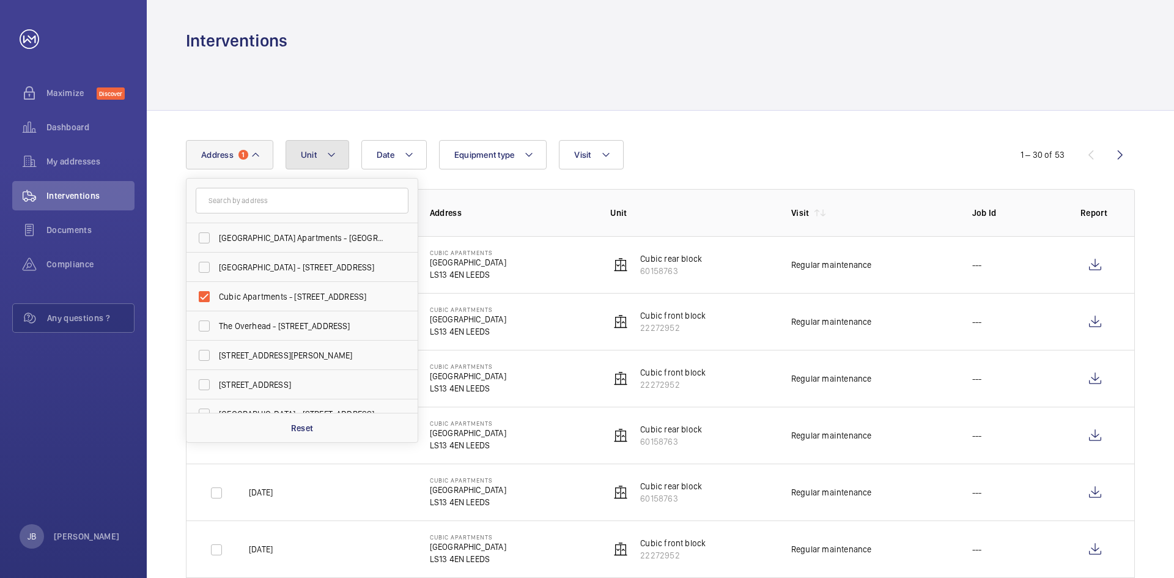
click at [341, 153] on button "Unit" at bounding box center [318, 154] width 64 height 29
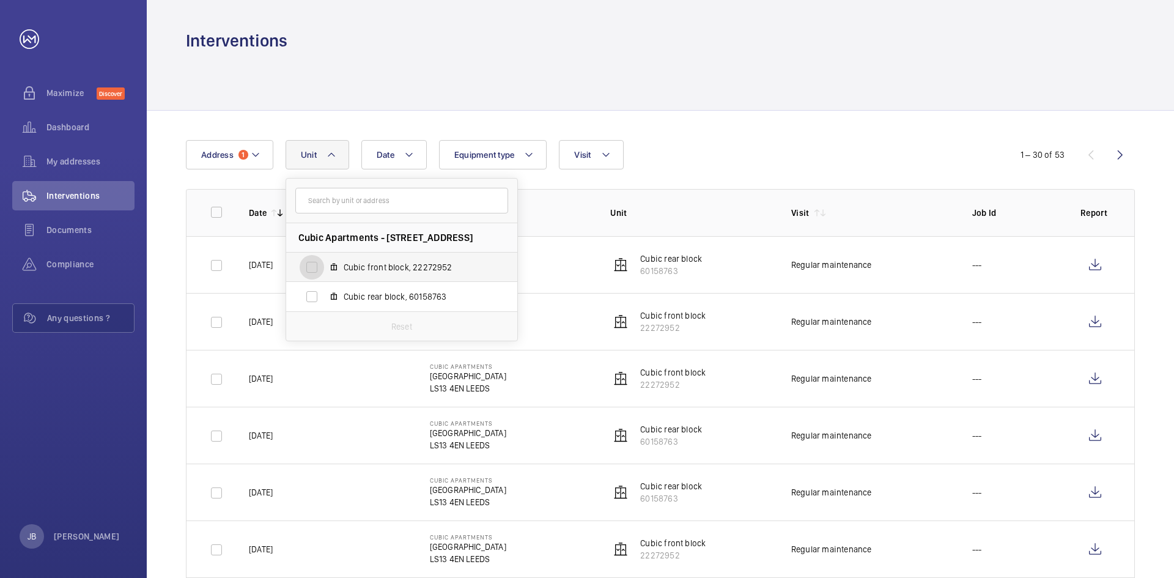
click at [309, 263] on input "Cubic front block, 22272952" at bounding box center [312, 267] width 24 height 24
checkbox input "true"
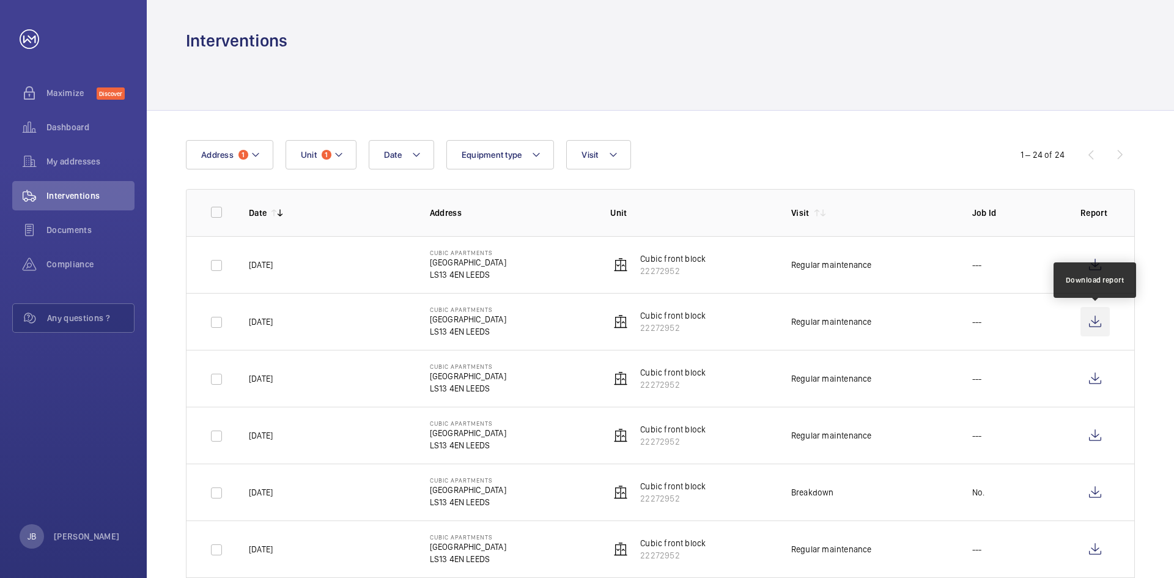
click at [1094, 332] on wm-front-icon-button at bounding box center [1095, 321] width 29 height 29
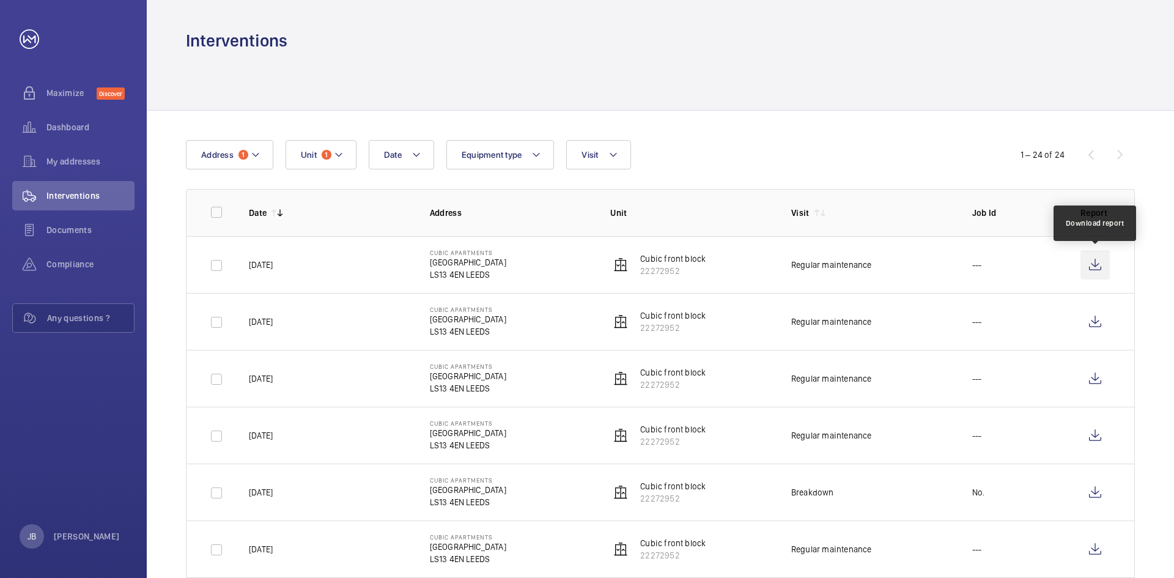
click at [1098, 264] on wm-front-icon-button at bounding box center [1095, 264] width 29 height 29
click at [342, 150] on mat-icon at bounding box center [339, 154] width 10 height 15
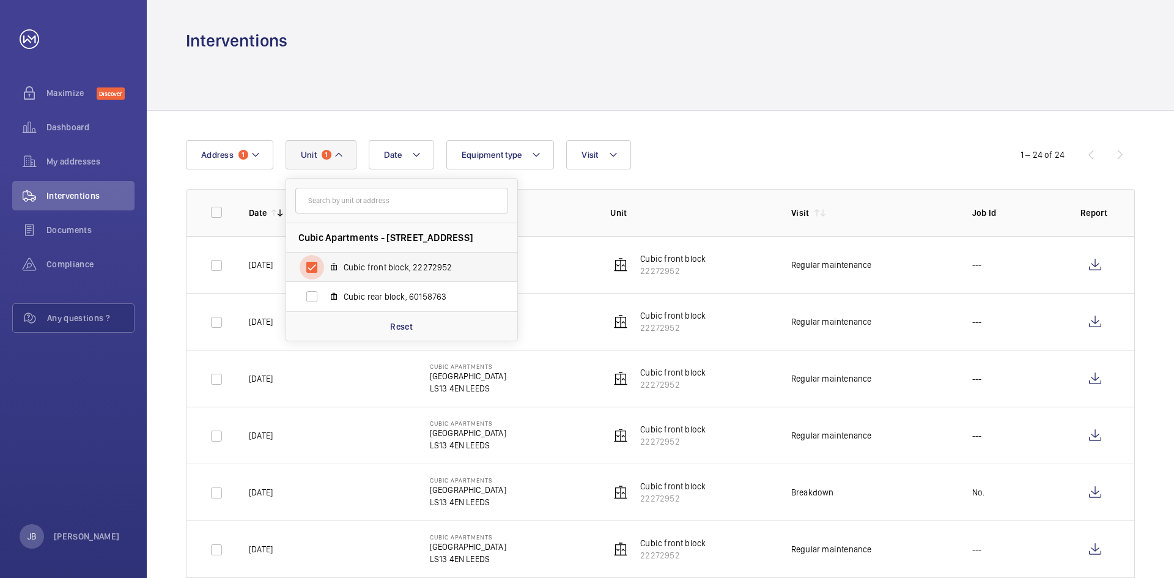
click at [310, 274] on input "Cubic front block, 22272952" at bounding box center [312, 267] width 24 height 24
checkbox input "false"
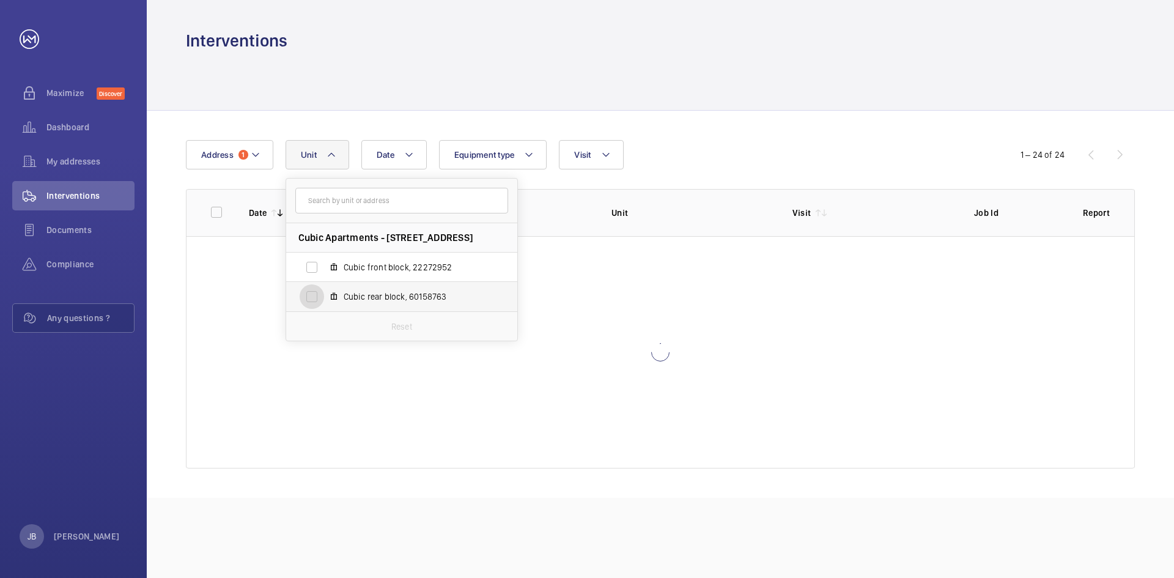
click at [309, 293] on input "Cubic rear block, 60158763" at bounding box center [312, 296] width 24 height 24
checkbox input "true"
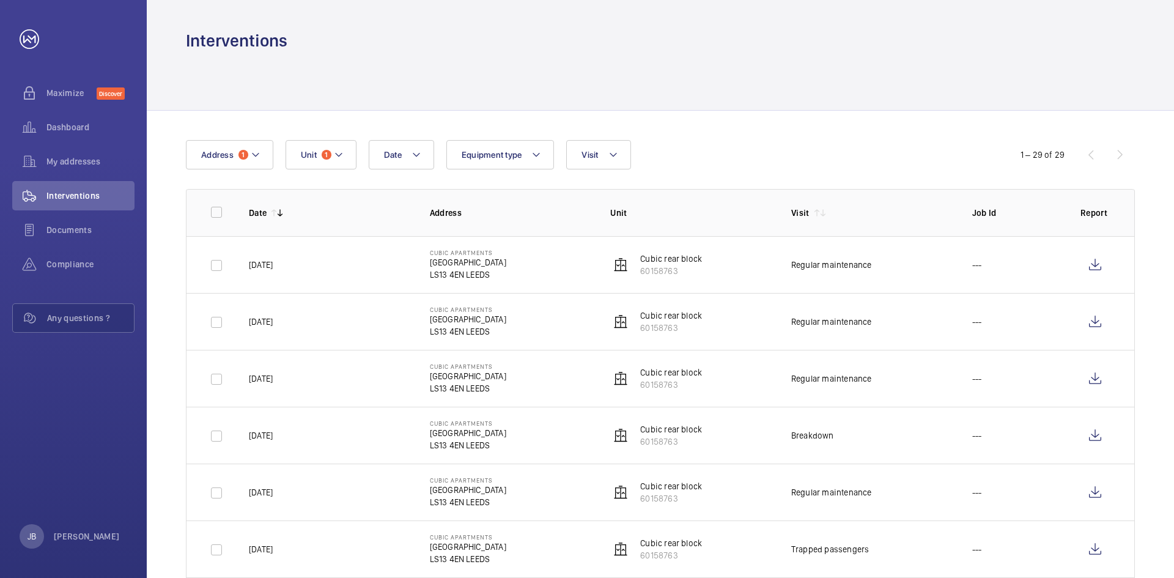
click at [722, 150] on div "Date Address 1 Unit 1 Equipment type Visit" at bounding box center [587, 154] width 802 height 29
click at [1100, 317] on wm-front-icon-button at bounding box center [1095, 321] width 29 height 29
click at [1073, 265] on td at bounding box center [1097, 264] width 73 height 57
click at [1092, 268] on wm-front-icon-button at bounding box center [1095, 264] width 29 height 29
click at [261, 161] on button "Address 1" at bounding box center [229, 154] width 87 height 29
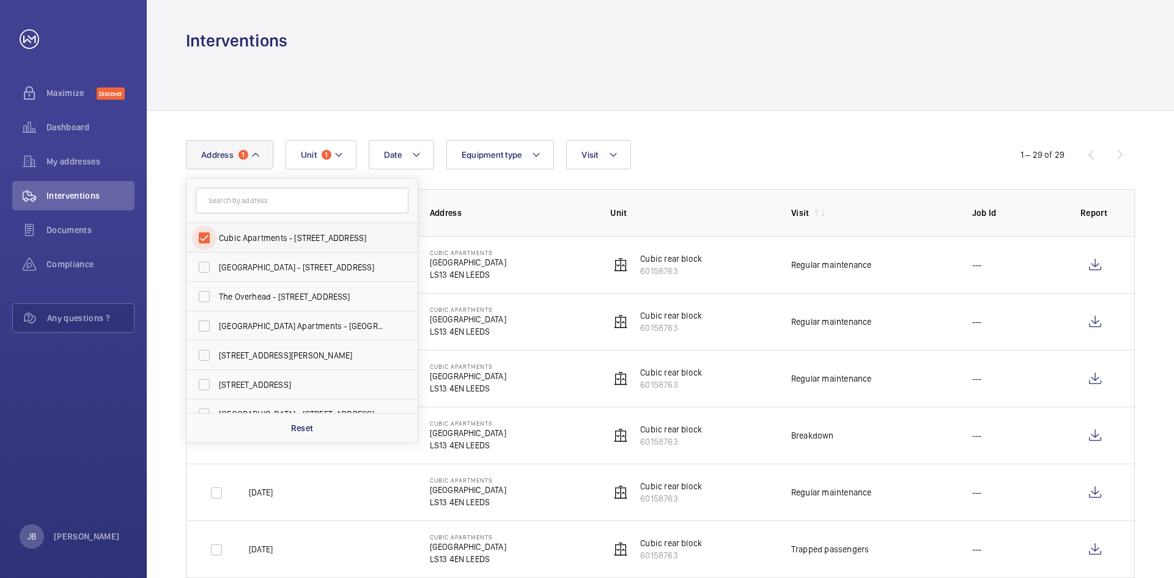
click at [209, 232] on input "Cubic Apartments - [STREET_ADDRESS]" at bounding box center [204, 238] width 24 height 24
checkbox input "false"
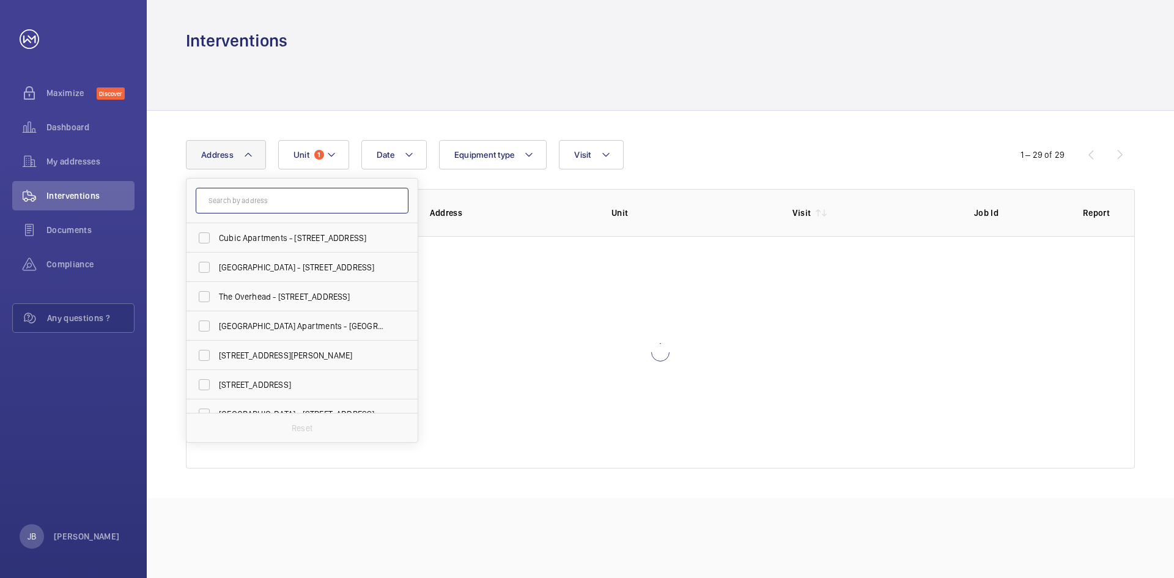
click at [229, 201] on input "text" at bounding box center [302, 201] width 213 height 26
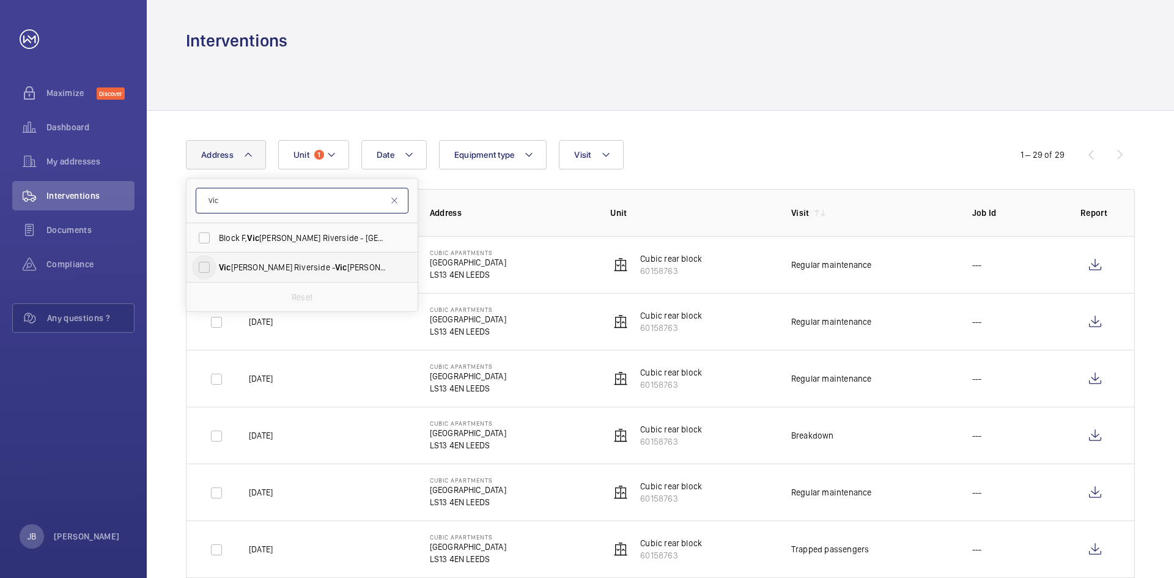
type input "Vic"
click at [206, 271] on input "[PERSON_NAME] Riverside - [GEOGRAPHIC_DATA], [GEOGRAPHIC_DATA]" at bounding box center [204, 267] width 24 height 24
checkbox input "true"
click at [715, 118] on div "Date Address [STREET_ADDRESS] [GEOGRAPHIC_DATA] - [GEOGRAPHIC_DATA] Reset Unit …" at bounding box center [661, 501] width 1028 height 781
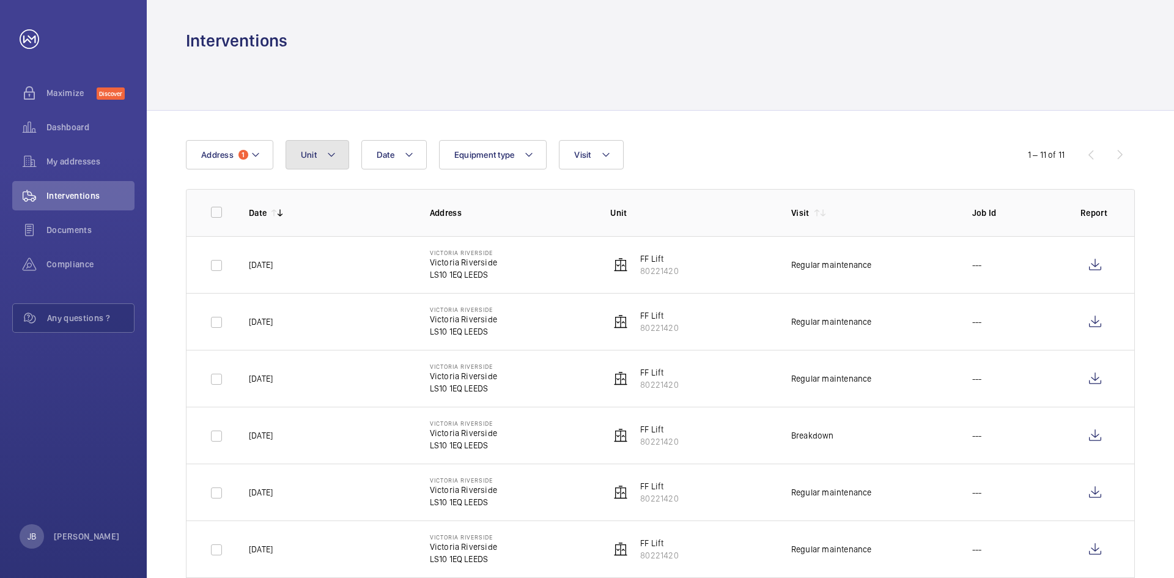
click at [343, 160] on button "Unit" at bounding box center [318, 154] width 64 height 29
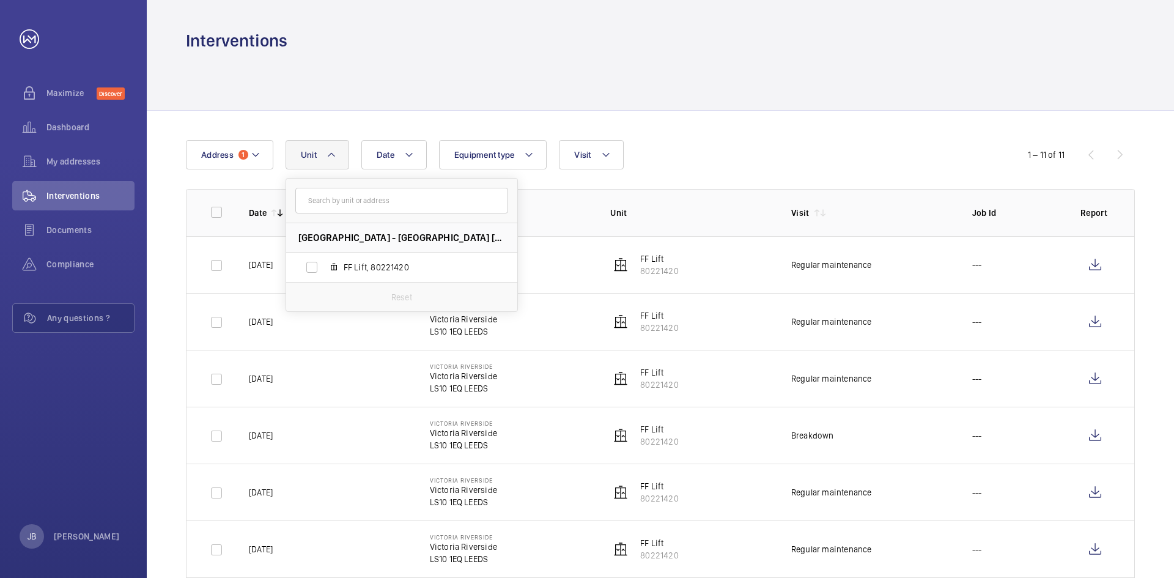
click at [754, 116] on div "Date Address [STREET_ADDRESS][GEOGRAPHIC_DATA] Reset Equipment type Visit 1 – 1…" at bounding box center [661, 501] width 1028 height 781
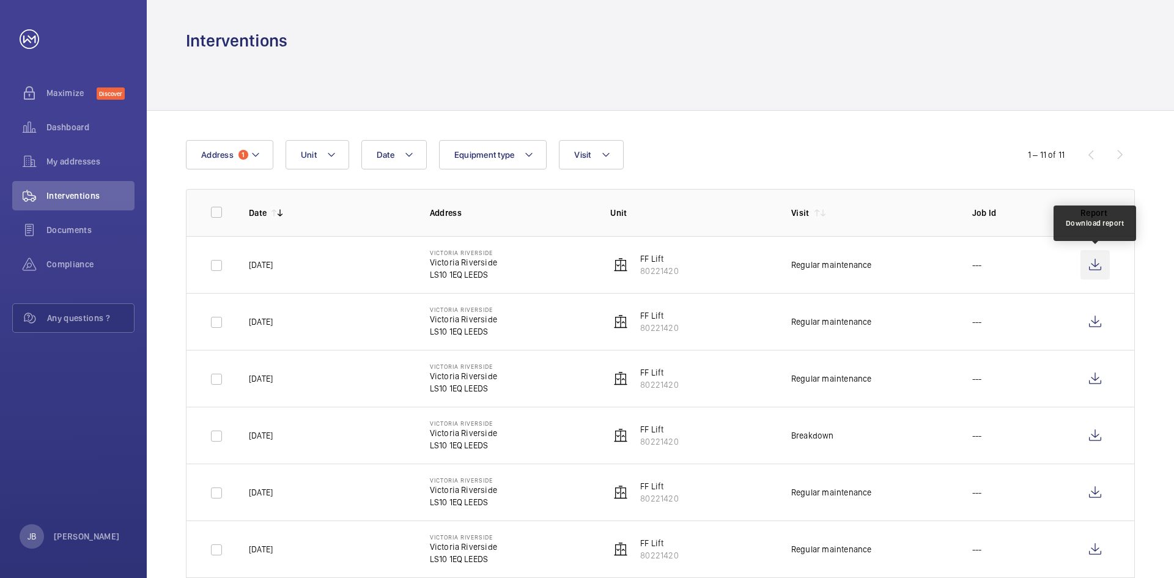
click at [1097, 270] on wm-front-icon-button at bounding box center [1095, 264] width 29 height 29
click at [334, 168] on button "Unit" at bounding box center [318, 154] width 64 height 29
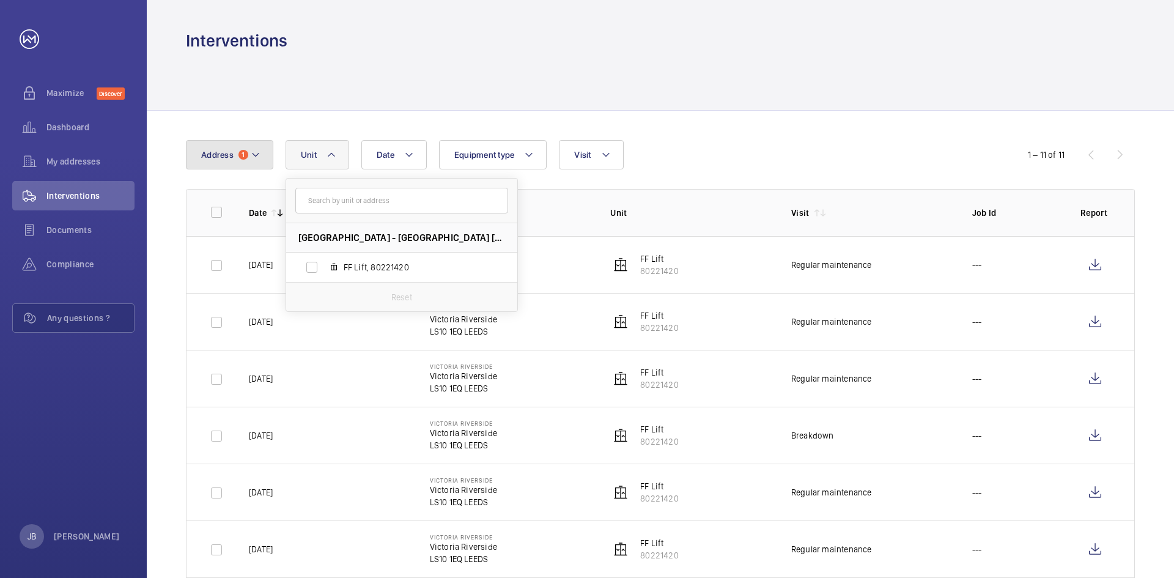
click at [254, 154] on mat-icon at bounding box center [256, 154] width 10 height 15
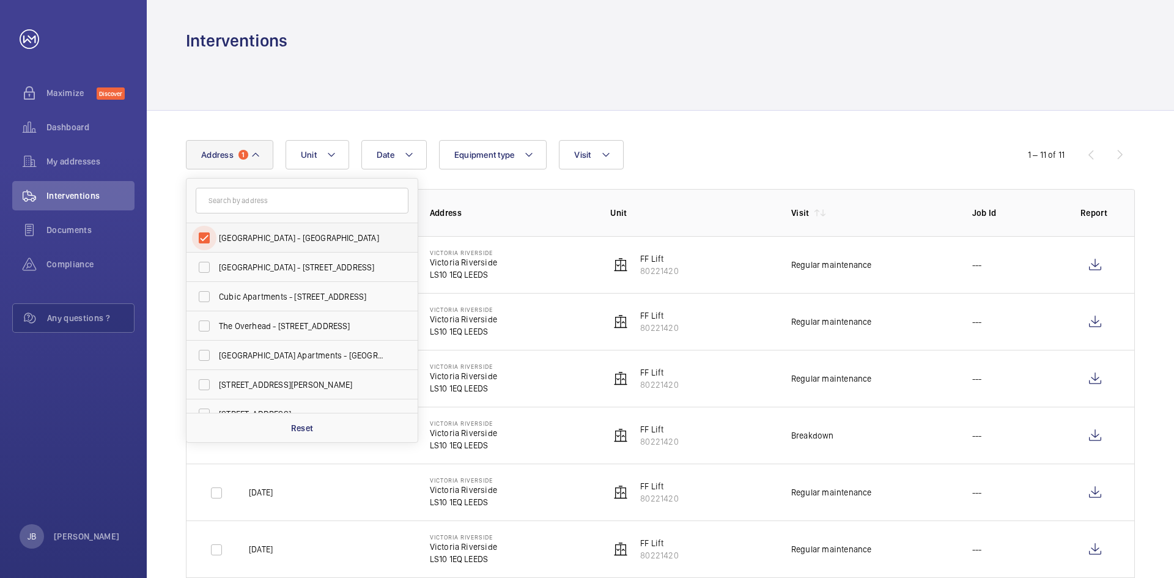
click at [203, 238] on input "[GEOGRAPHIC_DATA] - [GEOGRAPHIC_DATA]" at bounding box center [204, 238] width 24 height 24
checkbox input "false"
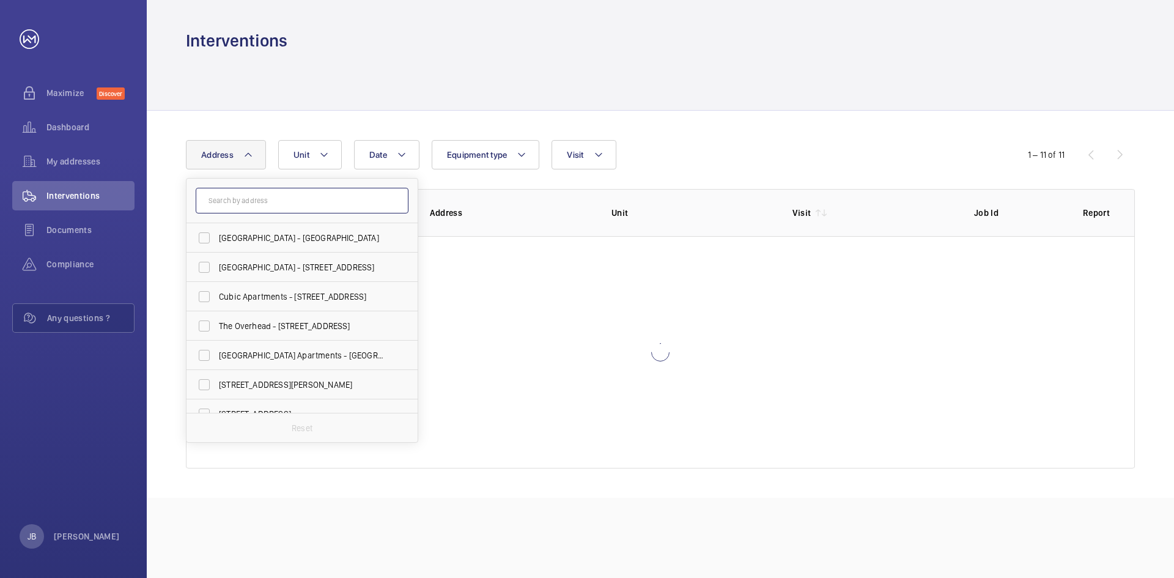
click at [219, 206] on input "text" at bounding box center [302, 201] width 213 height 26
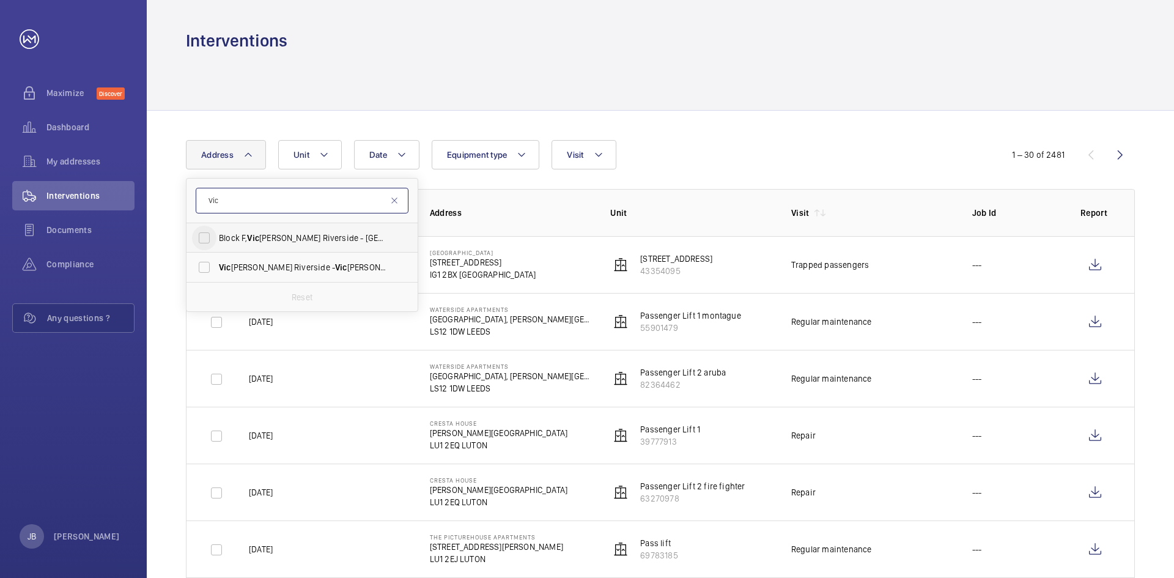
type input "Vic"
click at [204, 244] on input "[STREET_ADDRESS][PERSON_NAME]" at bounding box center [204, 238] width 24 height 24
checkbox input "true"
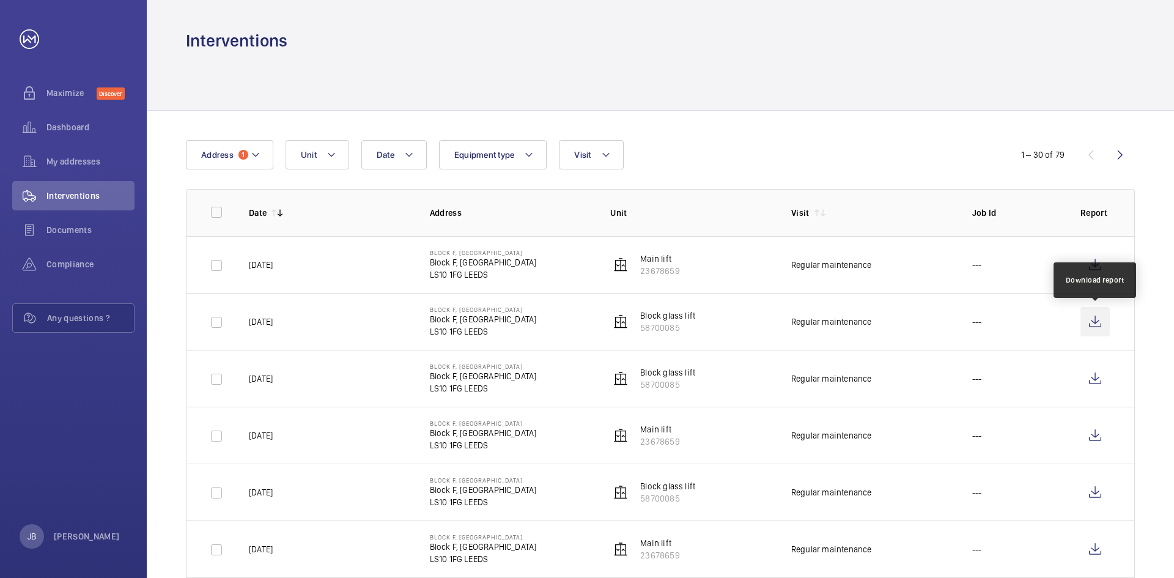
click at [1093, 327] on wm-front-icon-button at bounding box center [1095, 321] width 29 height 29
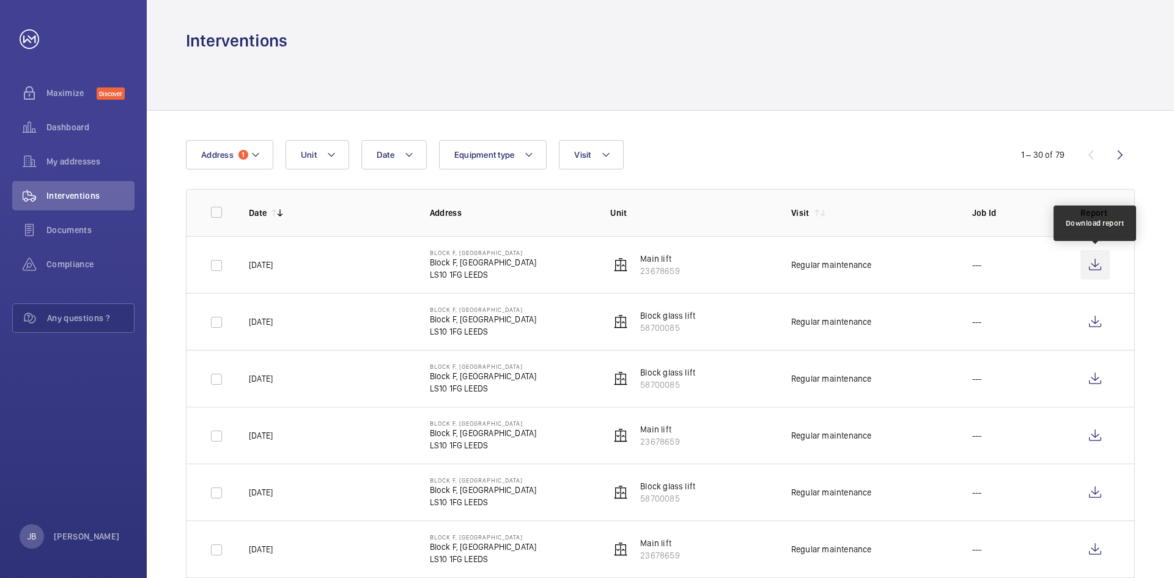
click at [1100, 276] on wm-front-icon-button at bounding box center [1095, 264] width 29 height 29
click at [262, 154] on button "Address 1" at bounding box center [229, 154] width 87 height 29
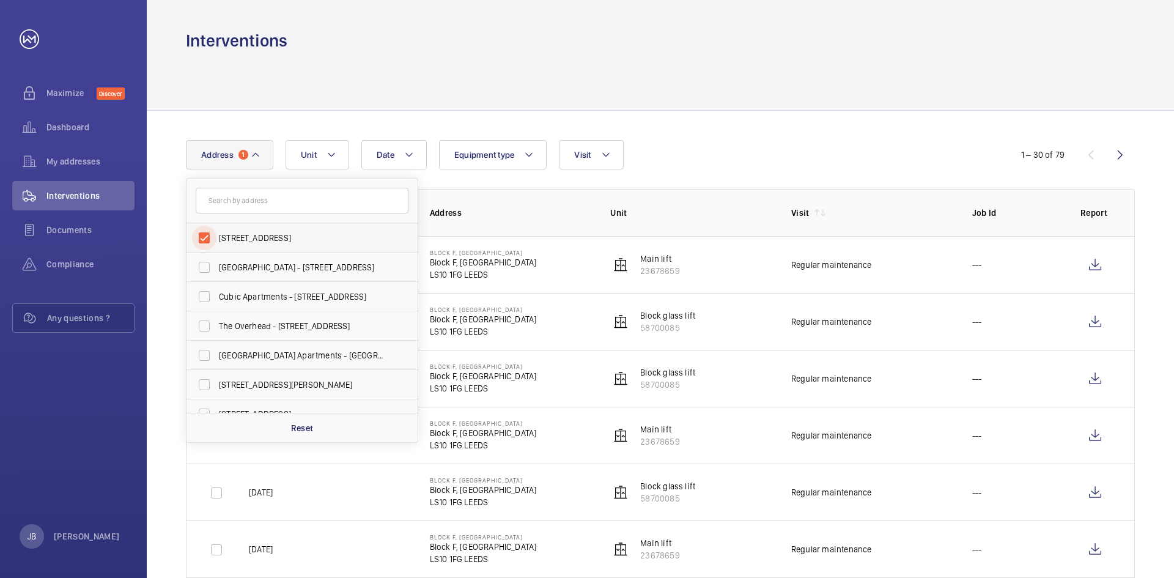
click at [209, 243] on input "[STREET_ADDRESS]" at bounding box center [204, 238] width 24 height 24
checkbox input "false"
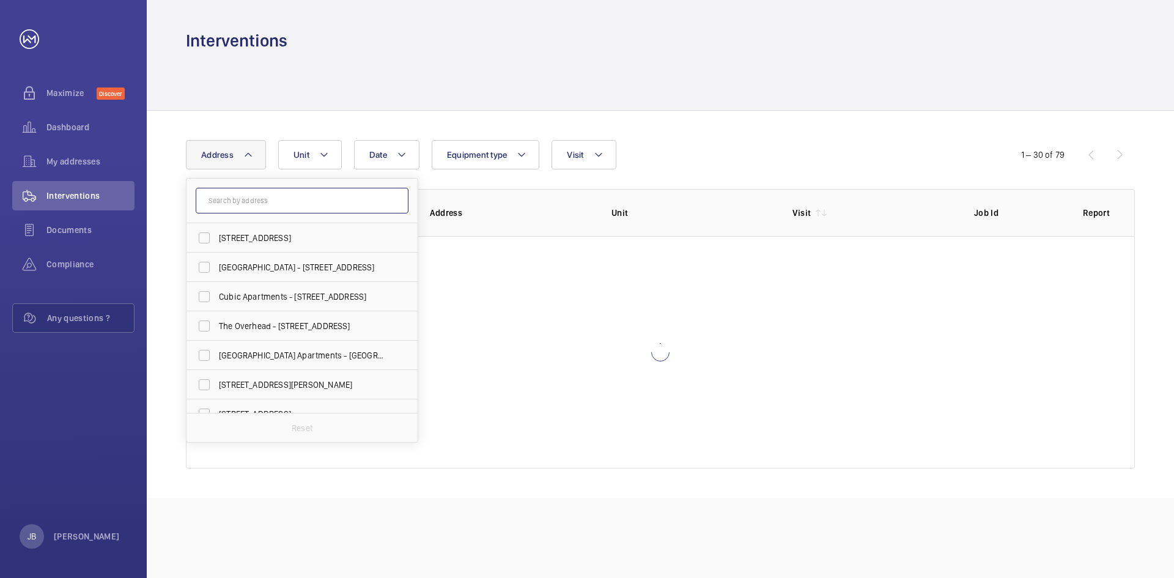
click at [223, 209] on input "text" at bounding box center [302, 201] width 213 height 26
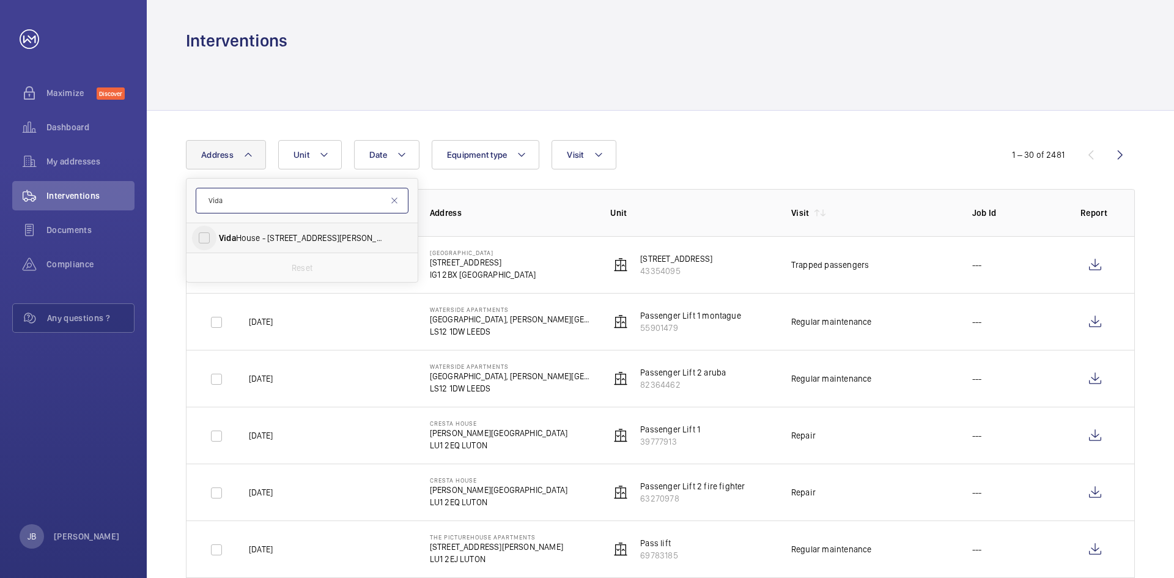
type input "Vida"
click at [209, 246] on input "Vida House - [STREET_ADDRESS][PERSON_NAME]" at bounding box center [204, 238] width 24 height 24
checkbox input "true"
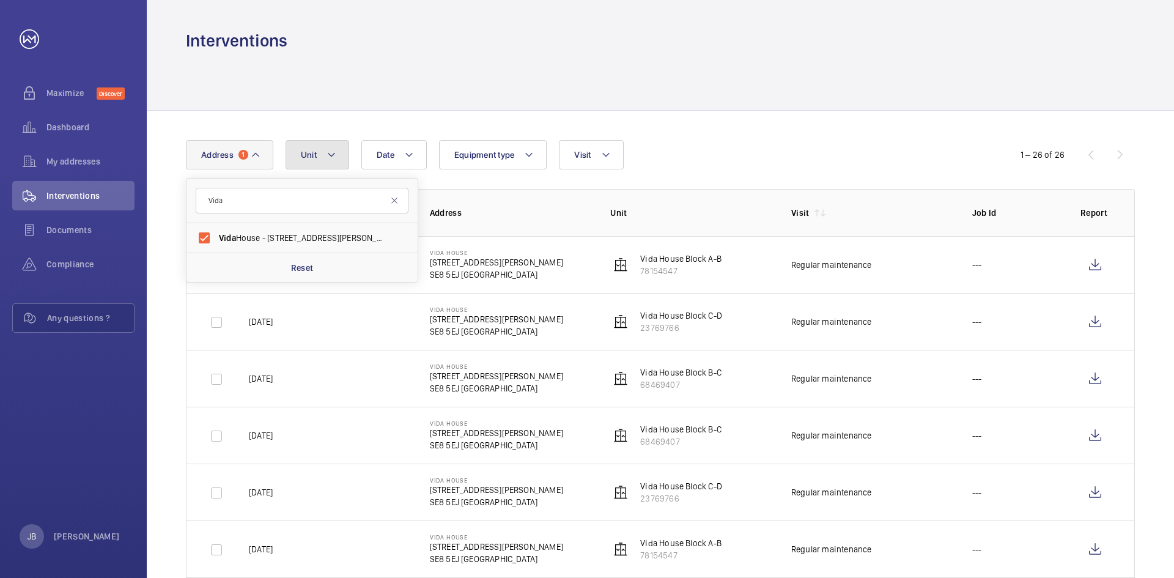
click at [327, 160] on mat-icon at bounding box center [332, 154] width 10 height 15
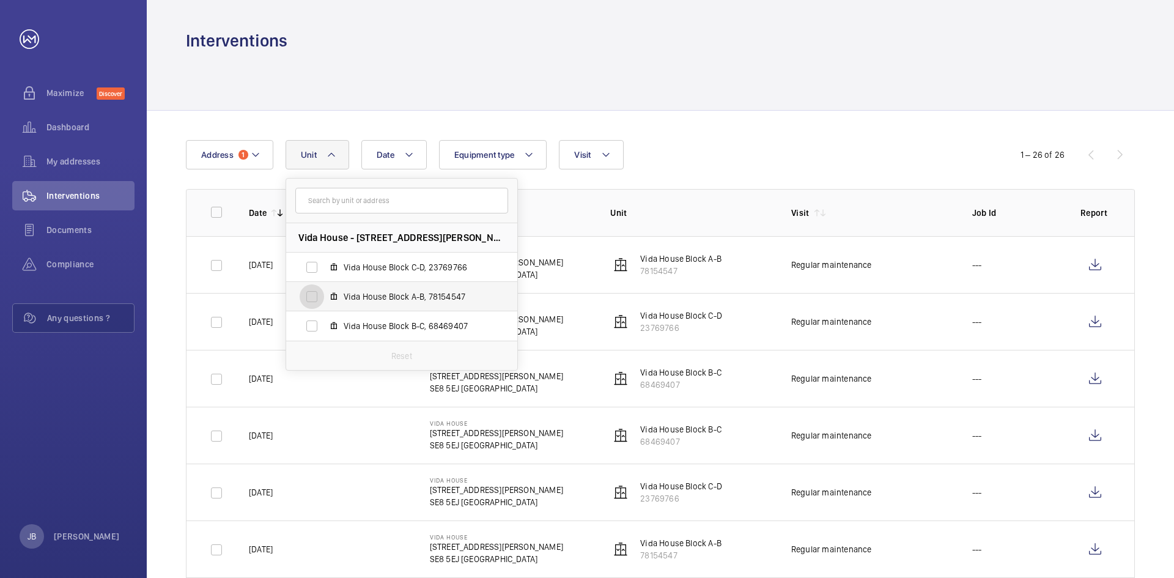
click at [319, 292] on input "Vida House Block A-B, 78154547" at bounding box center [312, 296] width 24 height 24
checkbox input "true"
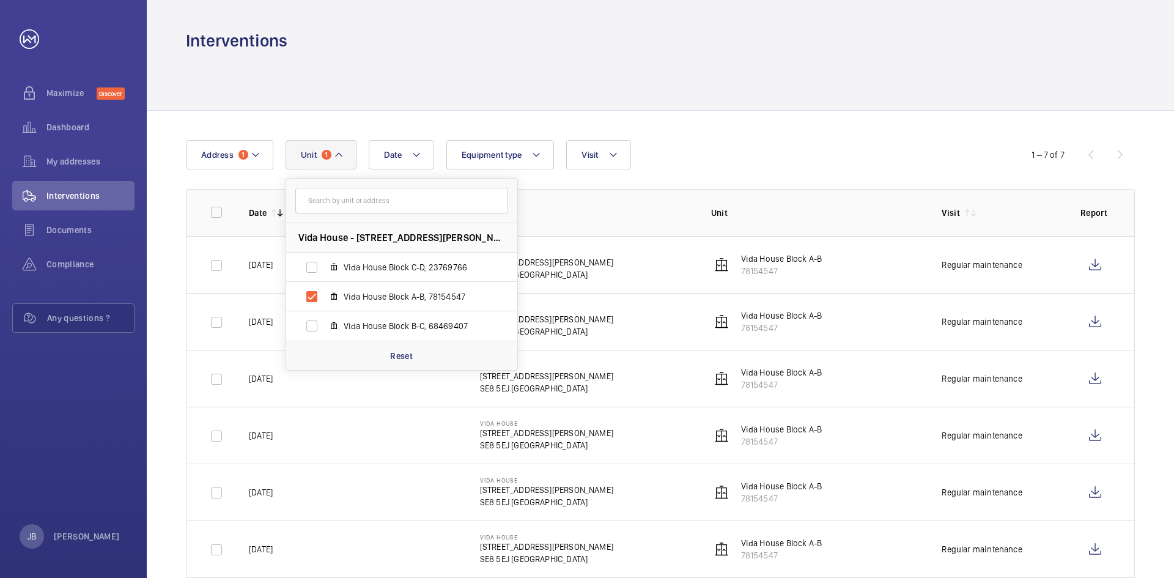
click at [804, 146] on div "Date Address [STREET_ADDRESS][GEOGRAPHIC_DATA] B-C, 68469407 Reset Equipment ty…" at bounding box center [587, 154] width 802 height 29
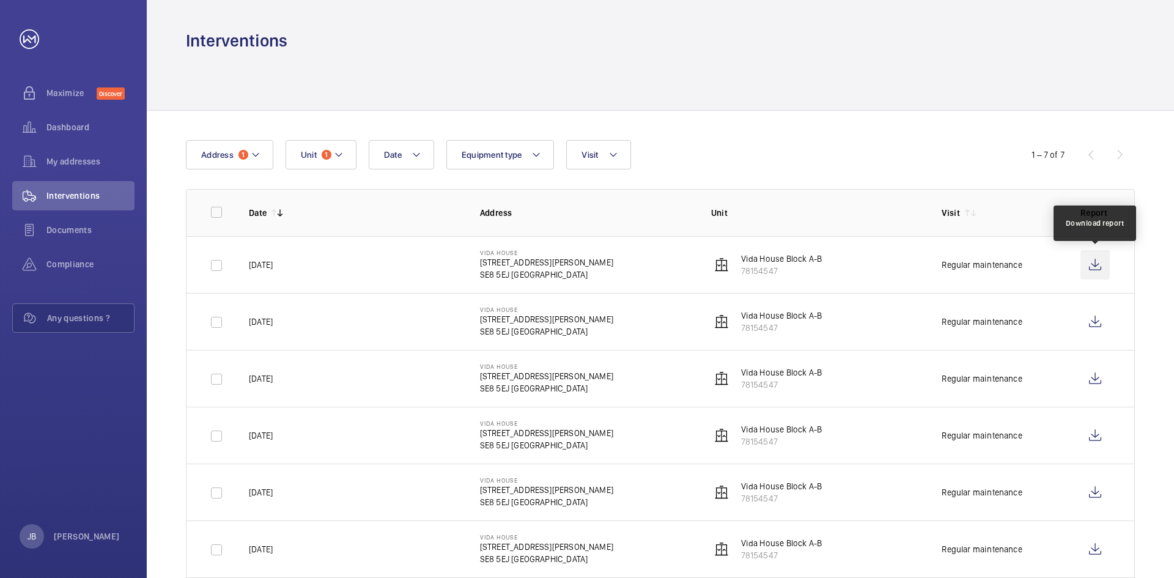
click at [1098, 265] on wm-front-icon-button at bounding box center [1095, 264] width 29 height 29
click at [349, 150] on button "Unit 1" at bounding box center [321, 154] width 71 height 29
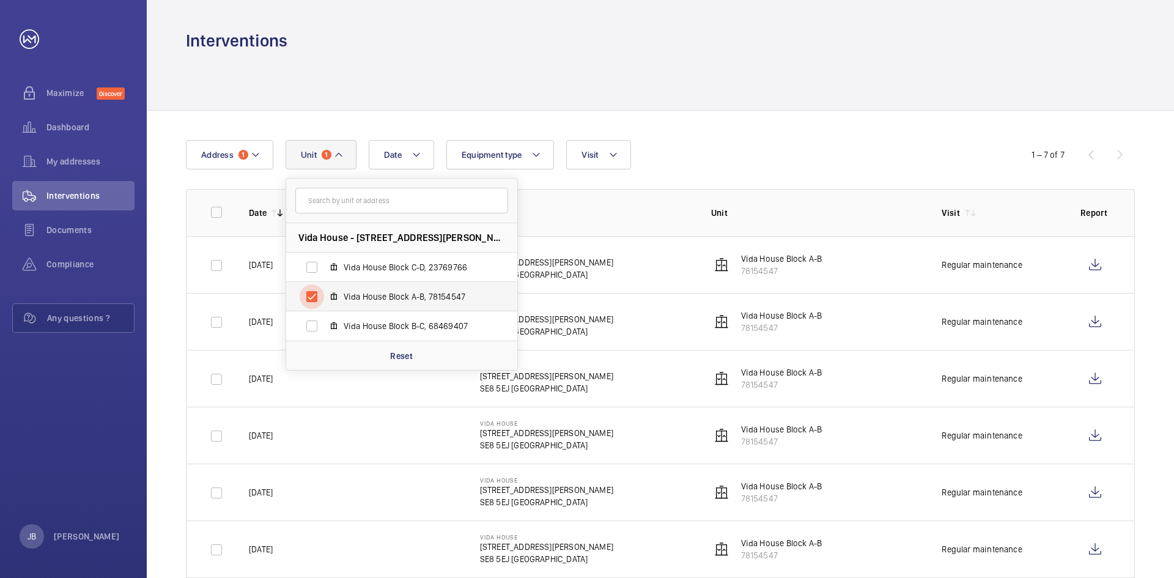
click at [314, 295] on input "Vida House Block A-B, 78154547" at bounding box center [312, 296] width 24 height 24
checkbox input "false"
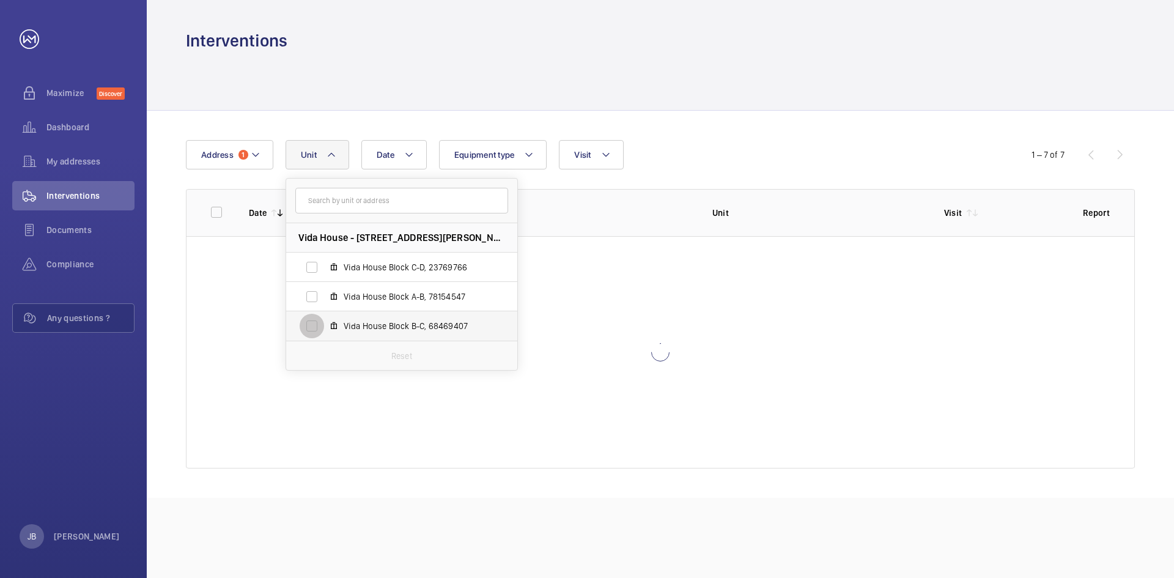
click at [305, 328] on input "Vida House Block B-C, 68469407" at bounding box center [312, 326] width 24 height 24
checkbox input "true"
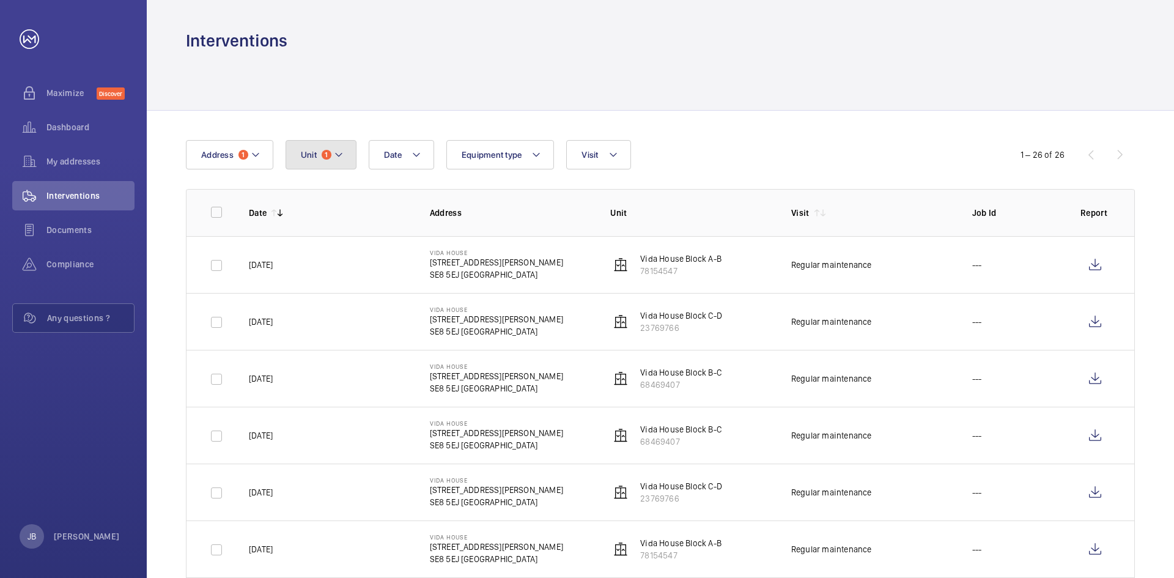
click at [306, 154] on span "Unit" at bounding box center [309, 155] width 16 height 10
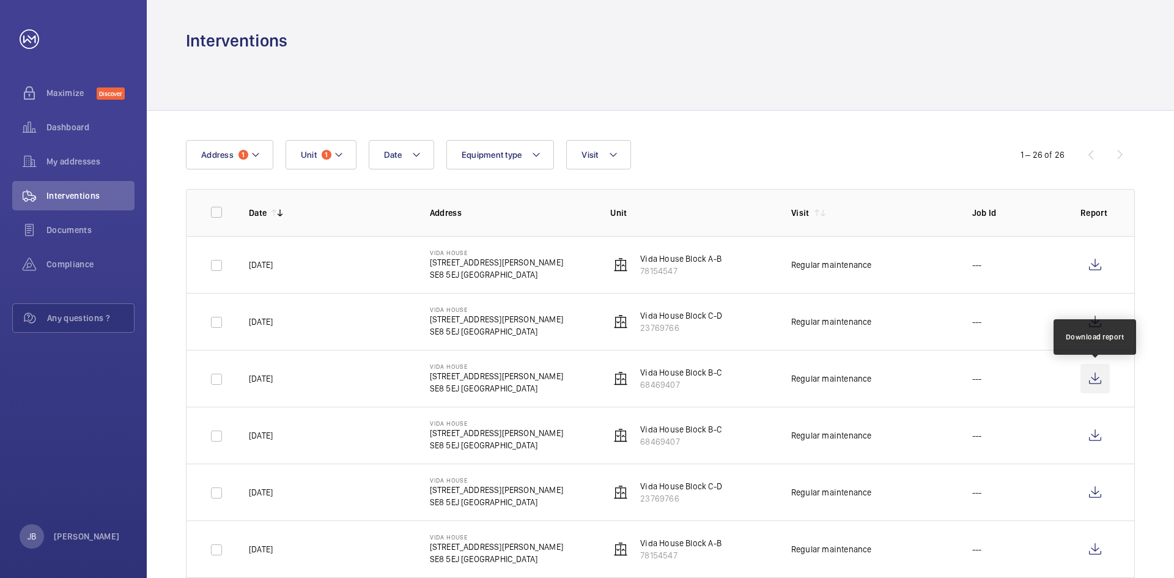
click at [1106, 375] on wm-front-icon-button at bounding box center [1095, 378] width 29 height 29
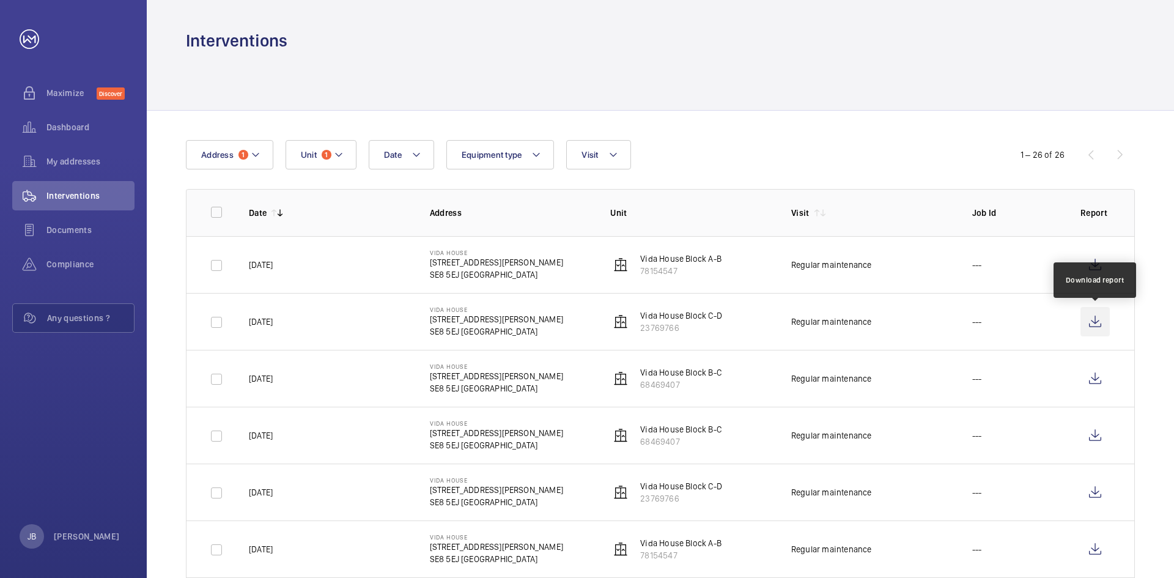
click at [1091, 320] on wm-front-icon-button at bounding box center [1095, 321] width 29 height 29
